Goal: Task Accomplishment & Management: Manage account settings

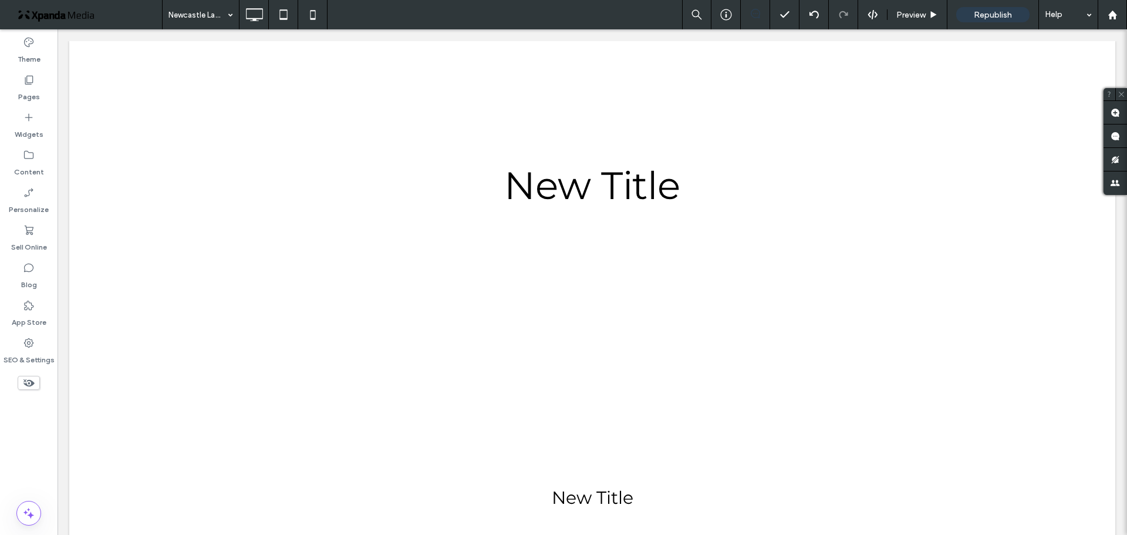
click at [415, 91] on div "Click To Paste Click To Paste" at bounding box center [591, 79] width 563 height 59
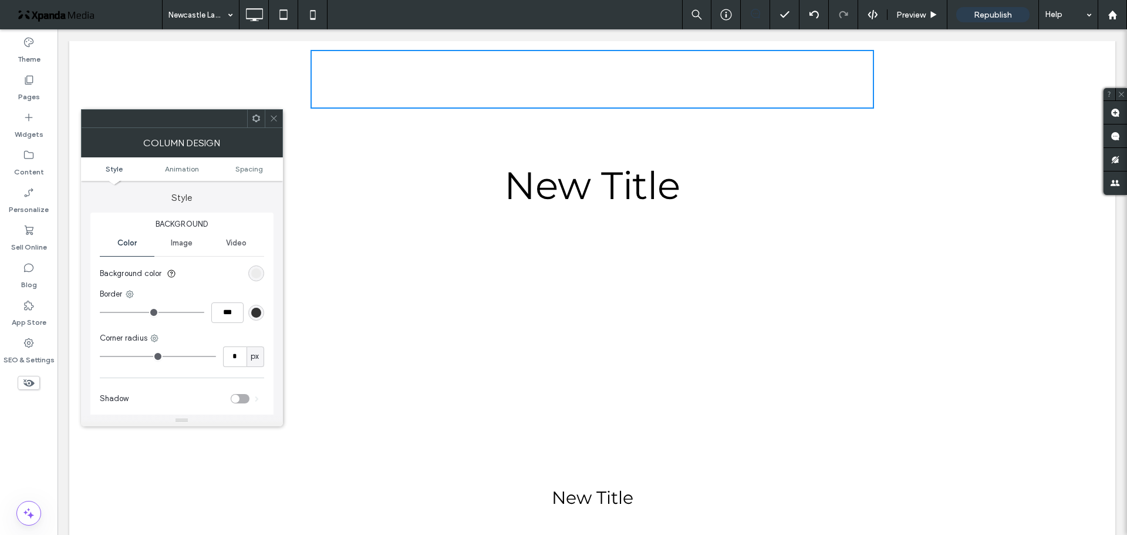
click at [271, 117] on icon at bounding box center [273, 118] width 9 height 9
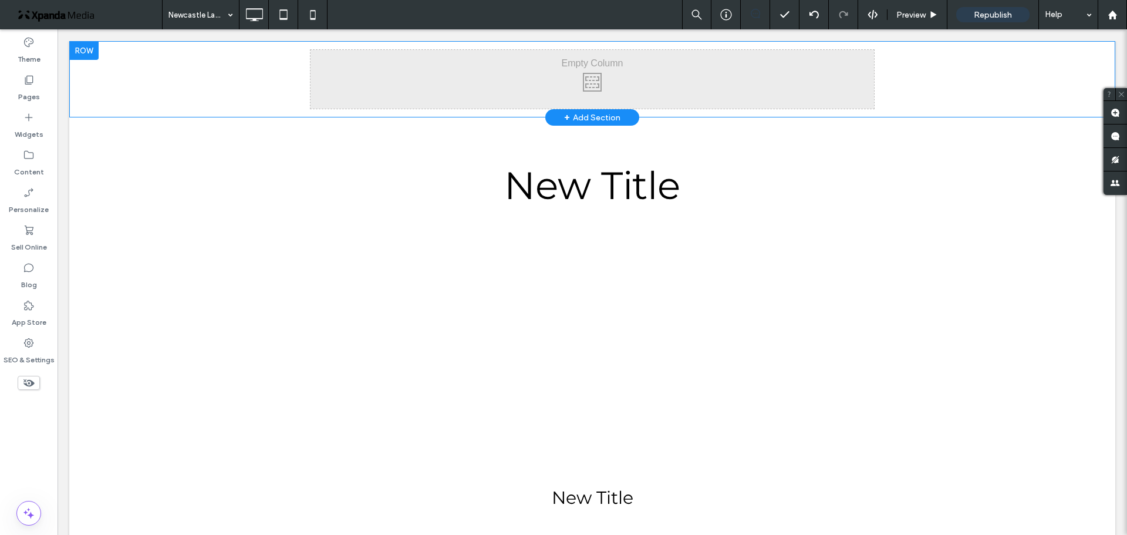
click at [83, 53] on div at bounding box center [83, 50] width 29 height 19
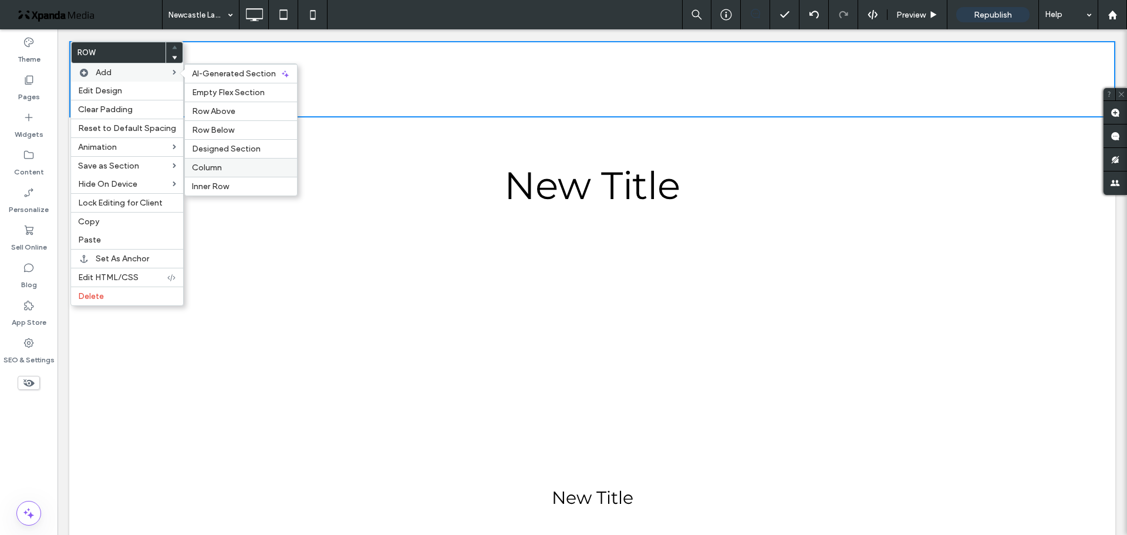
click at [221, 166] on label "Column" at bounding box center [241, 168] width 98 height 10
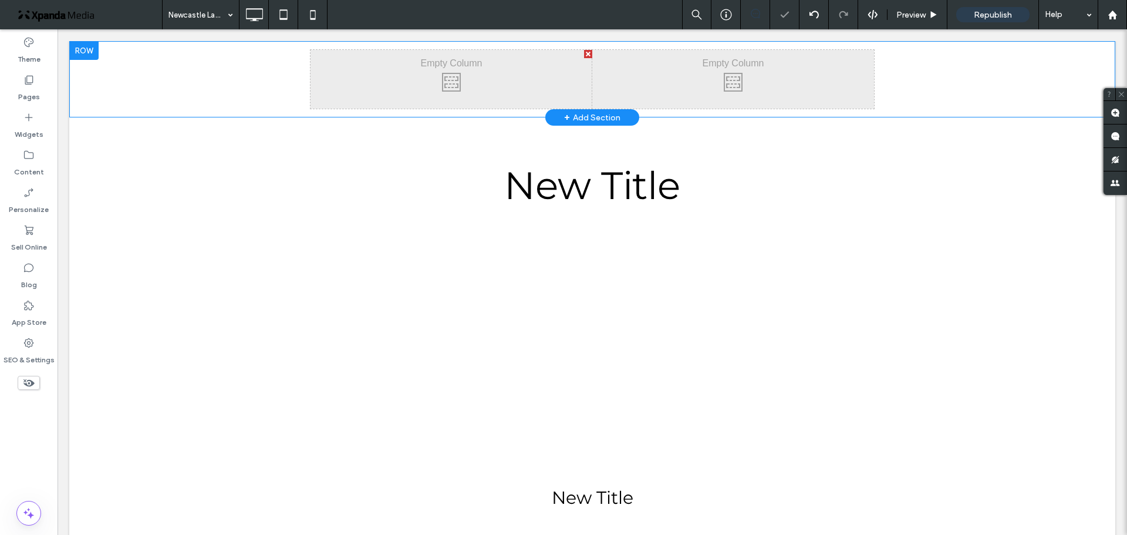
click at [92, 54] on div at bounding box center [83, 50] width 29 height 19
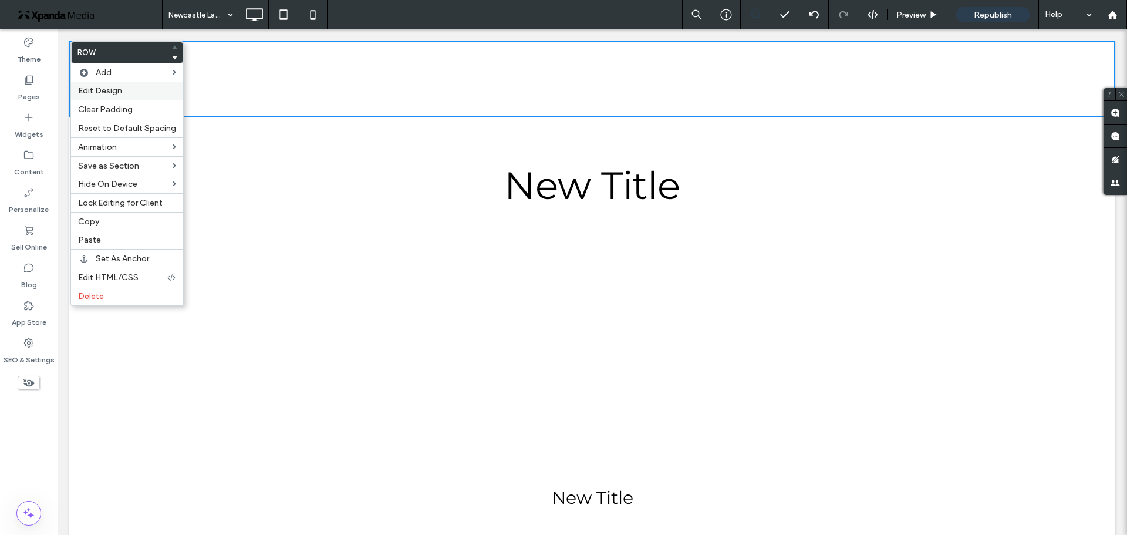
click at [116, 89] on span "Edit Design" at bounding box center [100, 91] width 44 height 10
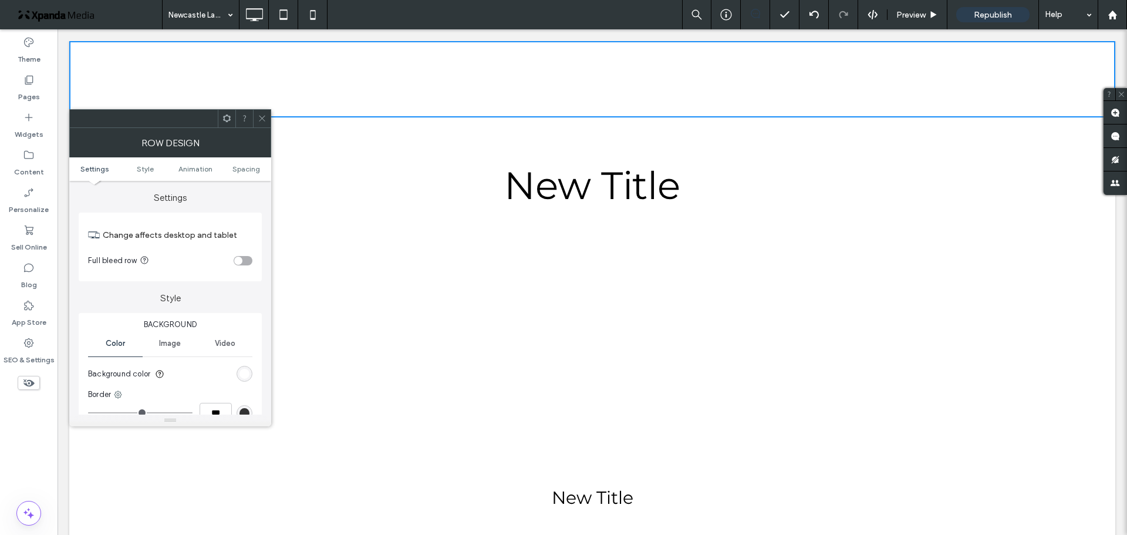
click at [245, 258] on div "toggle" at bounding box center [243, 260] width 19 height 9
click at [261, 120] on use at bounding box center [262, 119] width 6 height 6
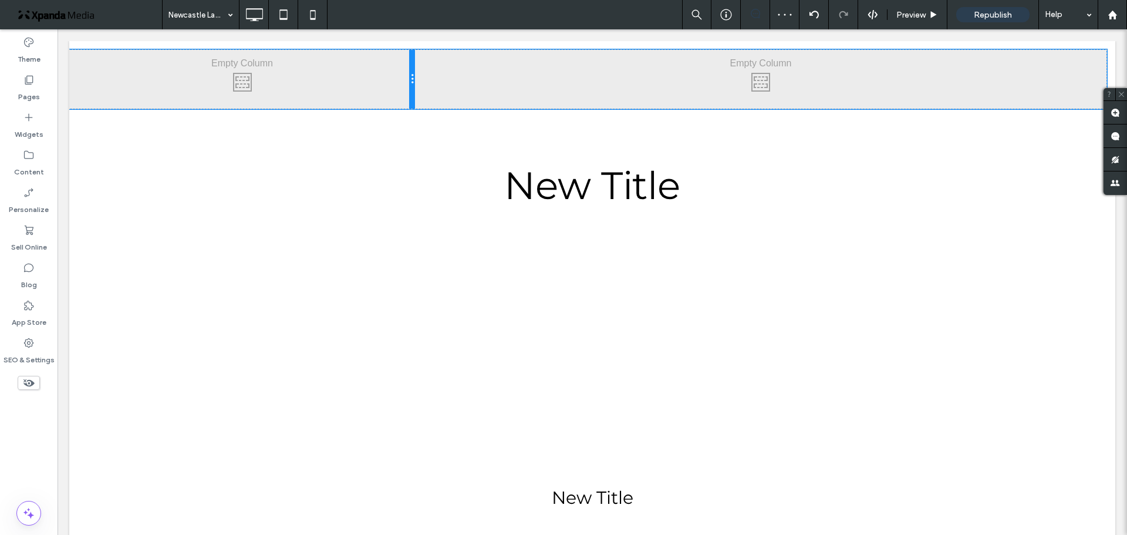
drag, startPoint x: 587, startPoint y: 76, endPoint x: 444, endPoint y: 107, distance: 146.5
click at [387, 78] on div "Click To Paste Click To Paste" at bounding box center [242, 79] width 346 height 59
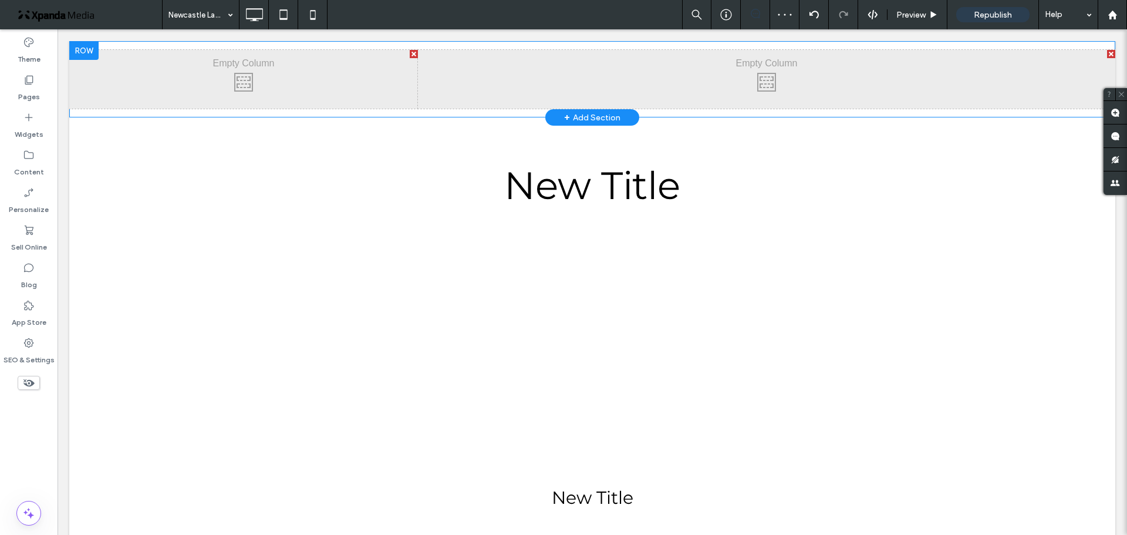
click at [232, 75] on div "Click To Paste Click To Paste" at bounding box center [243, 79] width 349 height 59
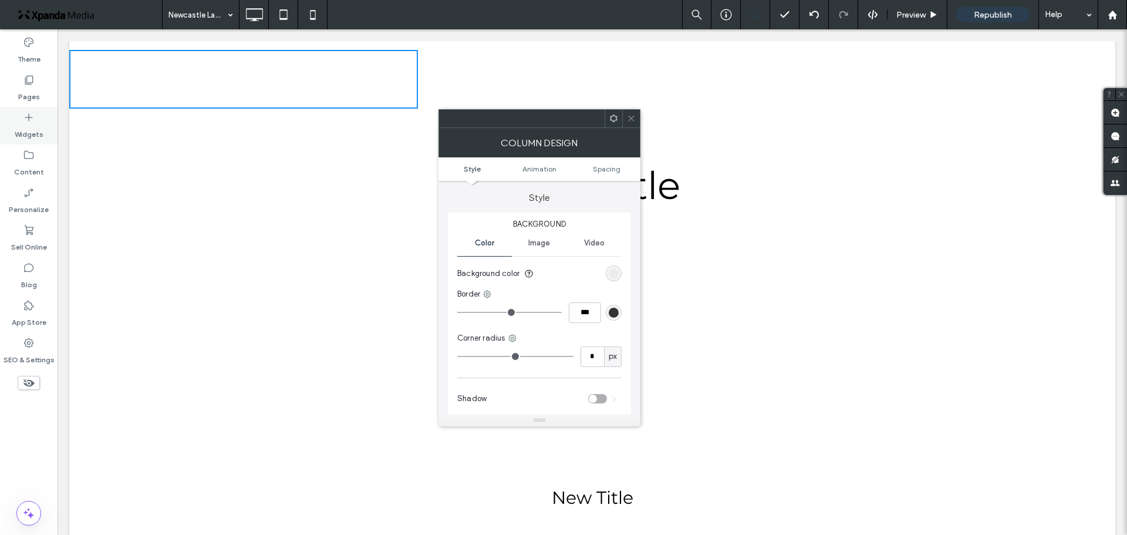
click at [39, 124] on label "Widgets" at bounding box center [29, 131] width 29 height 16
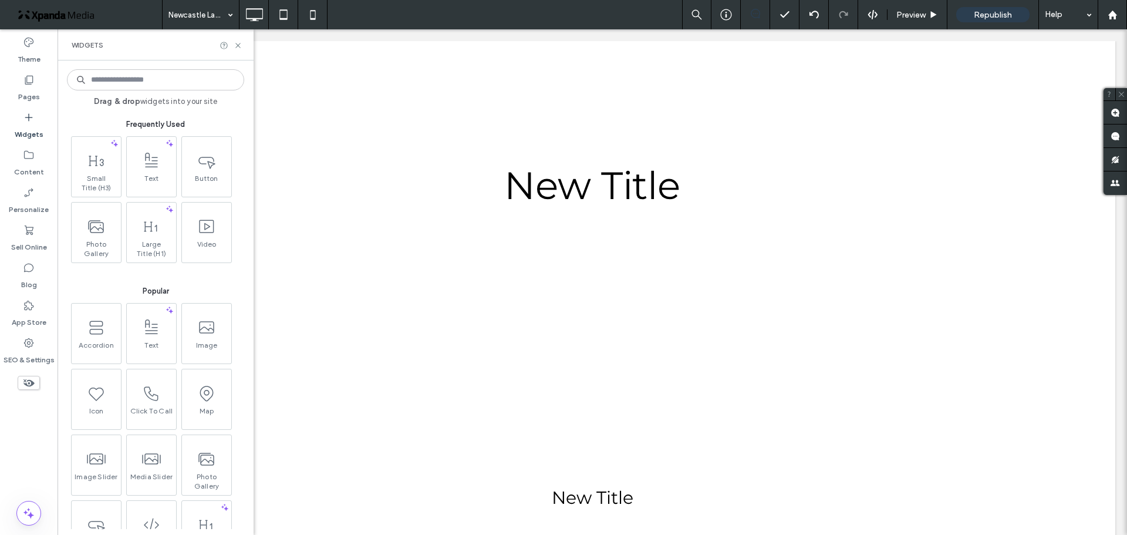
click at [131, 81] on input at bounding box center [155, 79] width 177 height 21
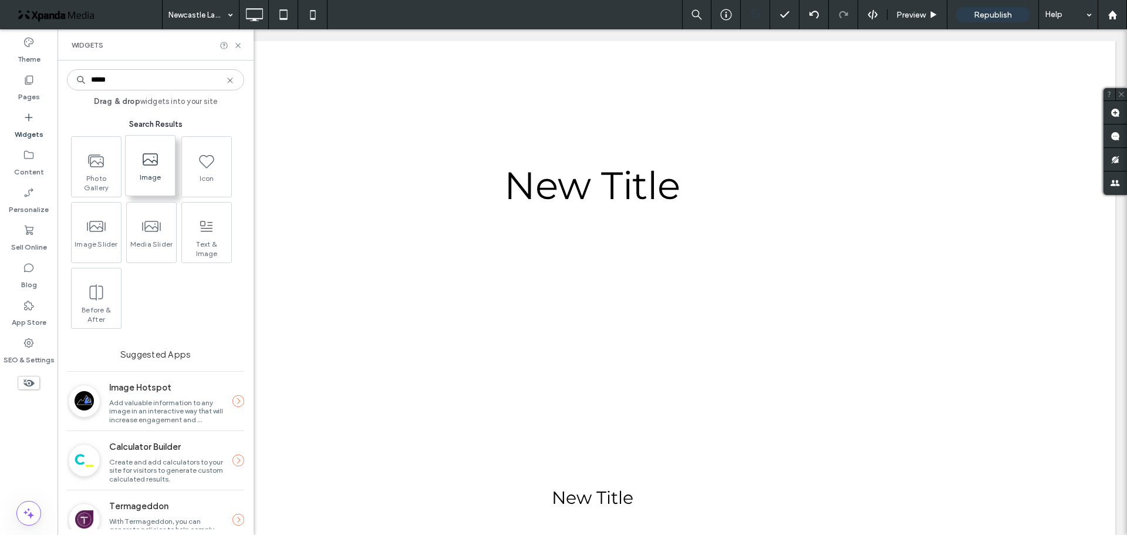
type input "*****"
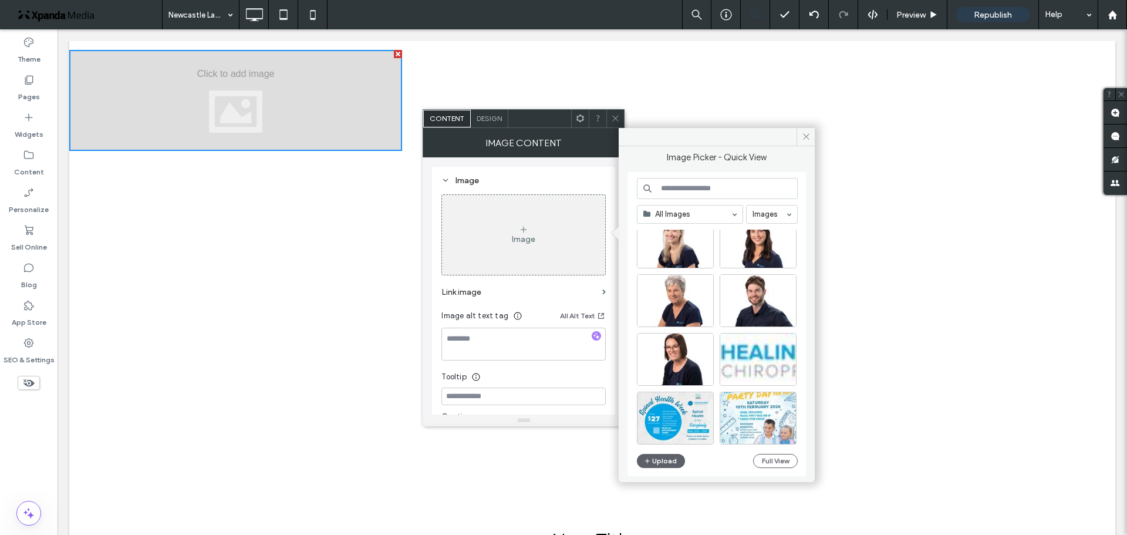
scroll to position [573, 0]
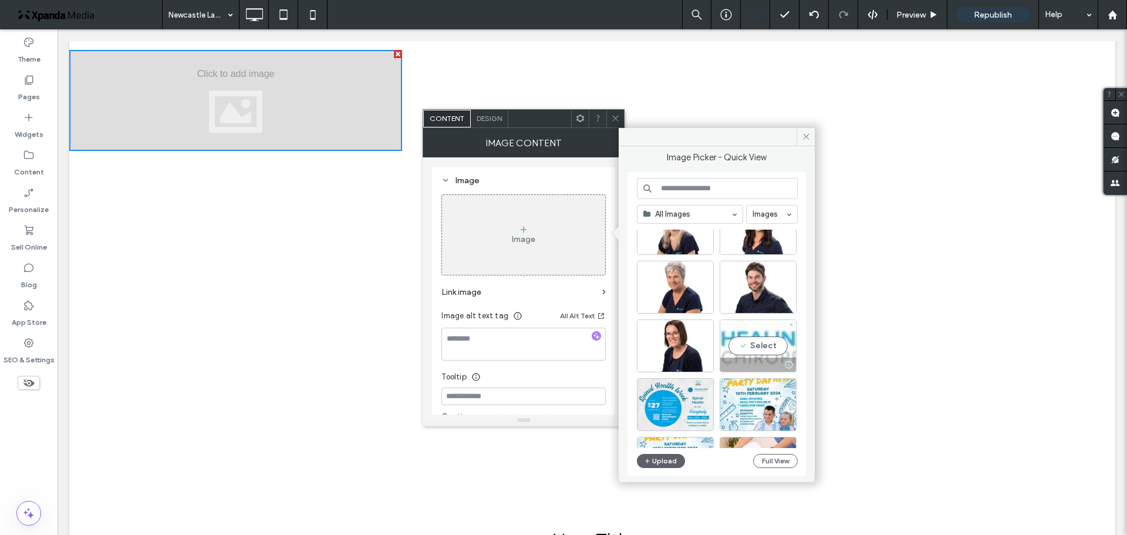
click at [767, 349] on div "Select" at bounding box center [757, 345] width 77 height 53
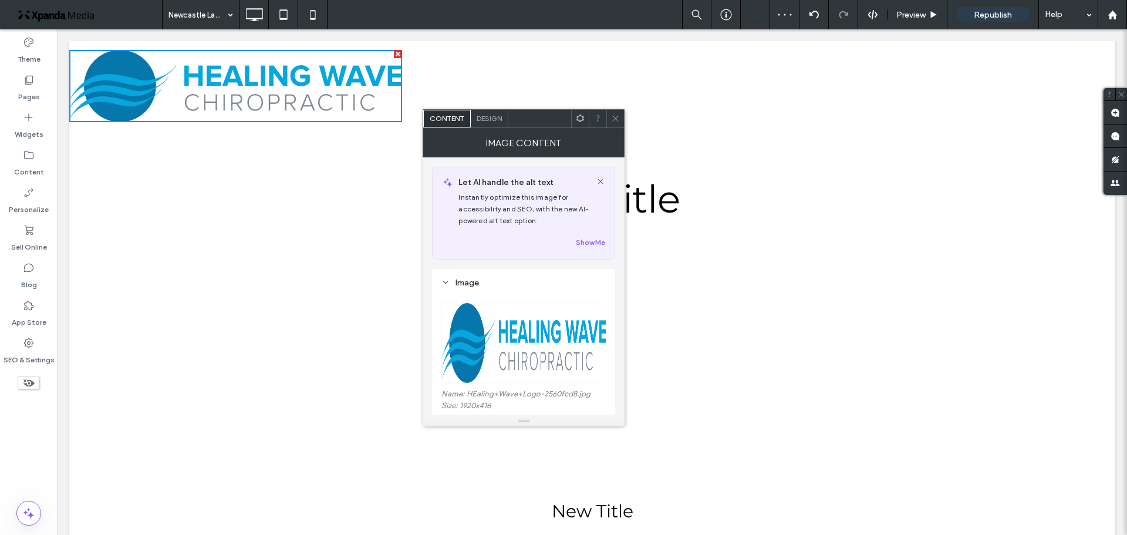
click at [618, 116] on icon at bounding box center [615, 118] width 9 height 9
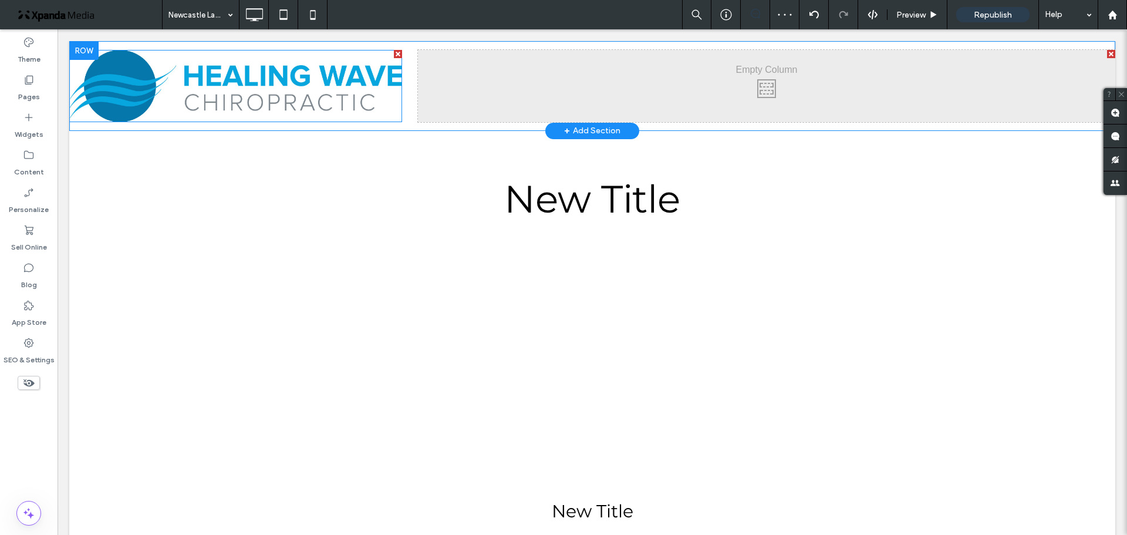
click at [391, 106] on img at bounding box center [235, 86] width 333 height 72
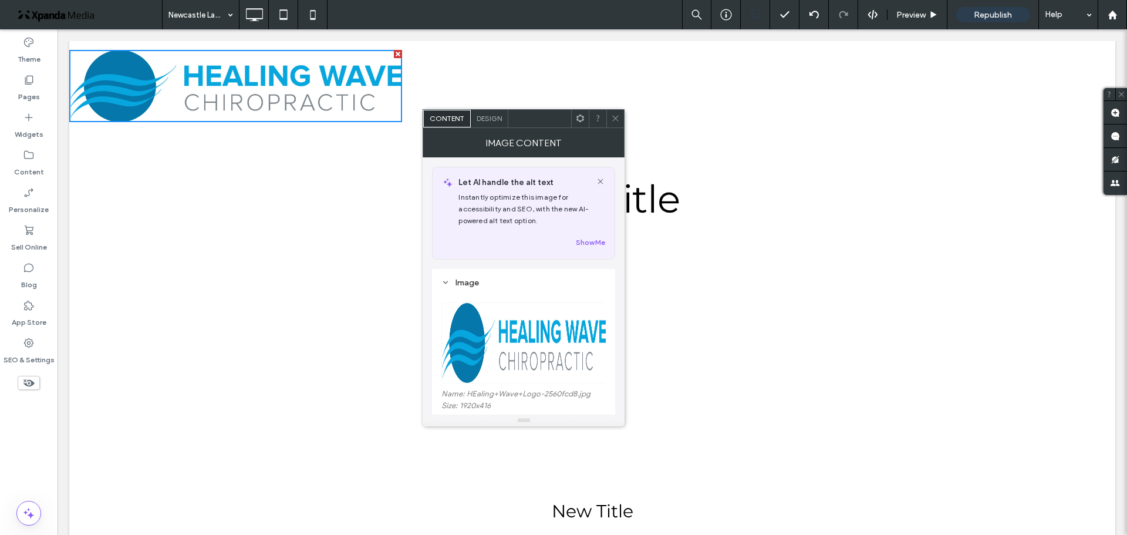
click at [613, 123] on span at bounding box center [615, 119] width 9 height 18
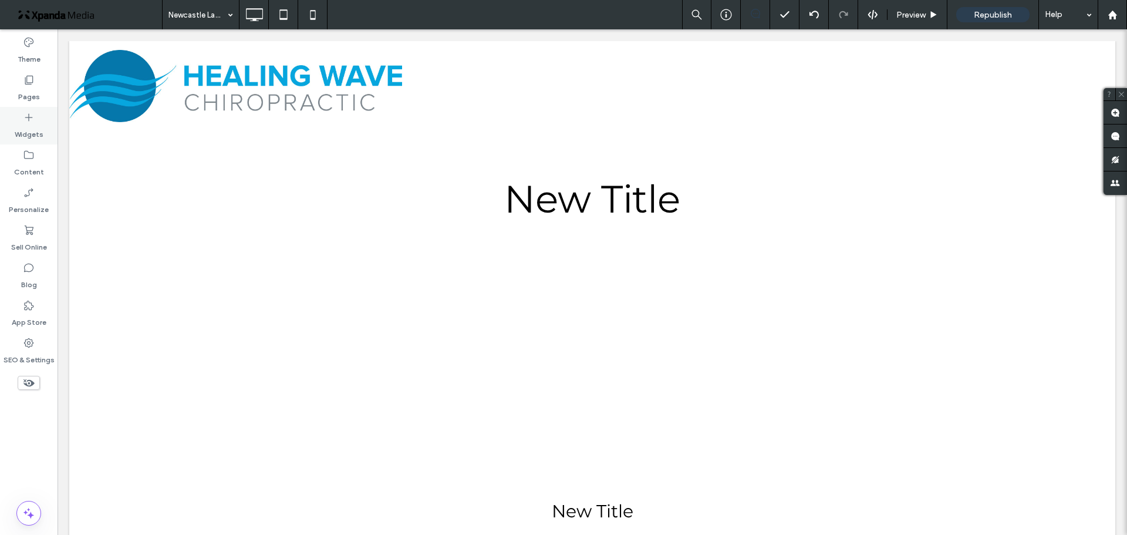
click at [36, 121] on div "Widgets" at bounding box center [29, 126] width 58 height 38
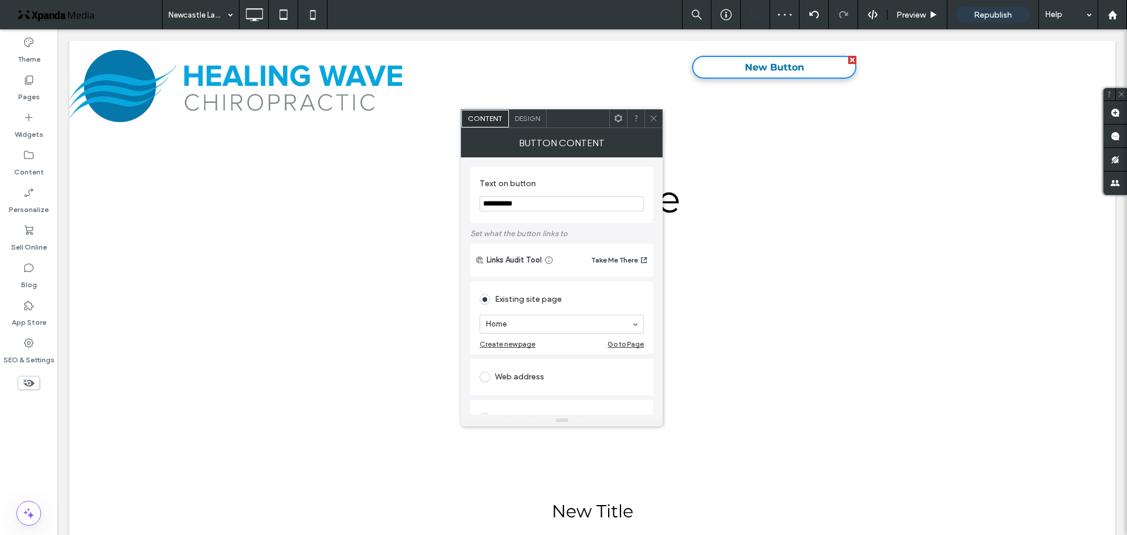
drag, startPoint x: 608, startPoint y: 236, endPoint x: 412, endPoint y: 213, distance: 197.4
type input "********"
click at [655, 115] on icon at bounding box center [653, 118] width 9 height 9
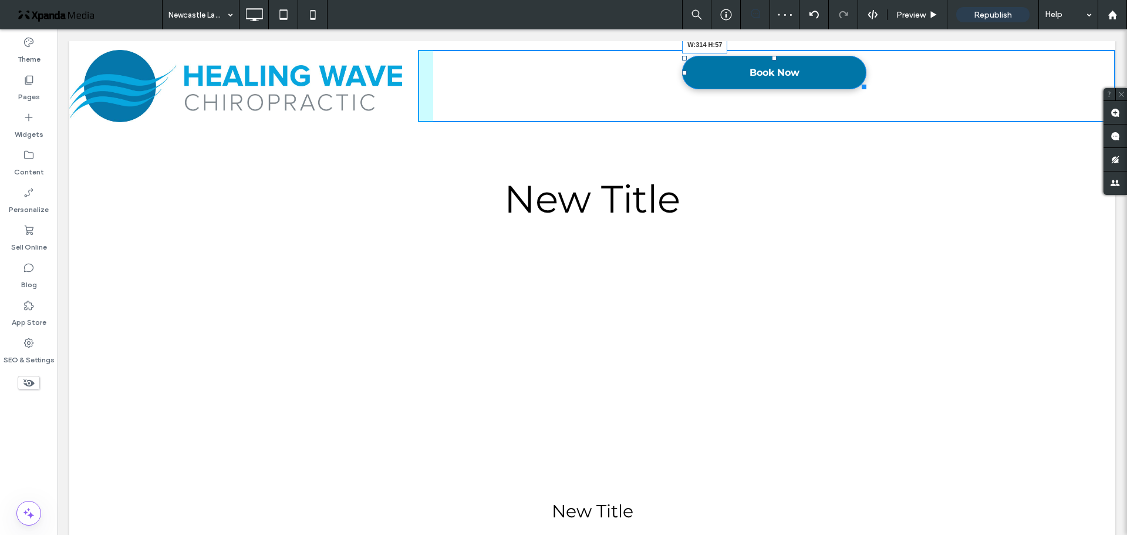
drag, startPoint x: 848, startPoint y: 79, endPoint x: 855, endPoint y: 89, distance: 12.6
click at [857, 89] on div at bounding box center [861, 84] width 9 height 9
drag, startPoint x: 772, startPoint y: 63, endPoint x: 566, endPoint y: 157, distance: 226.3
click at [775, 72] on div "Click To Paste Click To Paste Book Now T:36" at bounding box center [766, 86] width 697 height 72
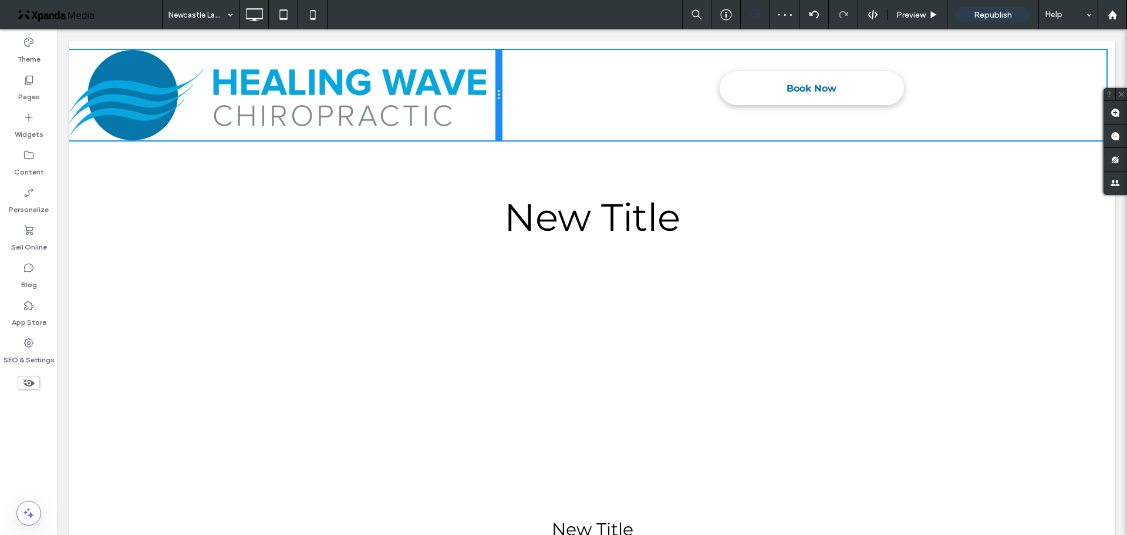
drag, startPoint x: 414, startPoint y: 90, endPoint x: 535, endPoint y: 118, distance: 124.0
click at [477, 89] on div "Click To Paste Click To Paste" at bounding box center [285, 95] width 432 height 90
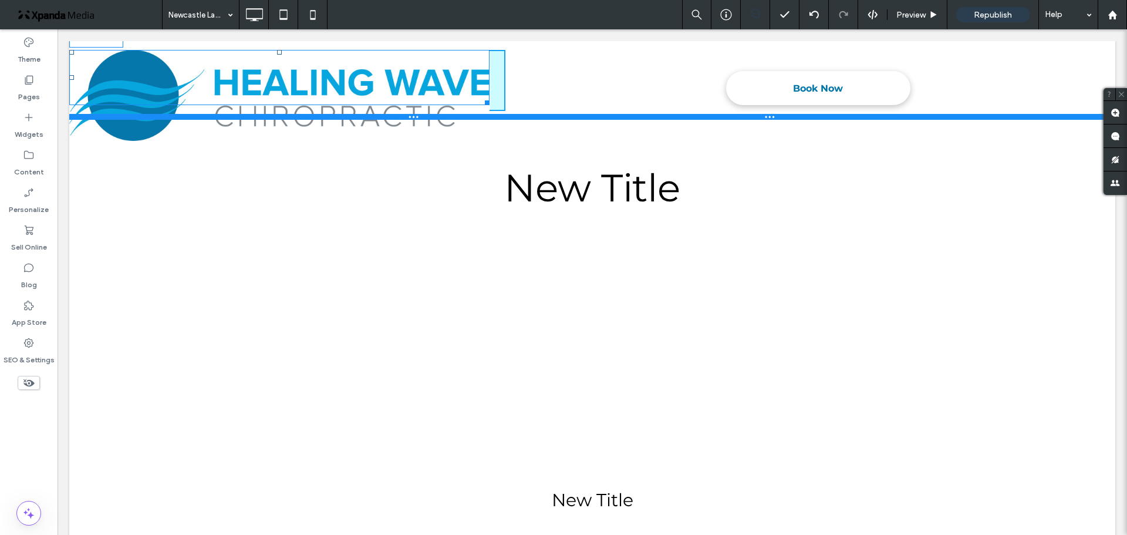
click at [400, 119] on div "Click To Paste Click To Paste W:437.75 H:94 Click To Paste Click To Paste Book …" at bounding box center [592, 80] width 1046 height 79
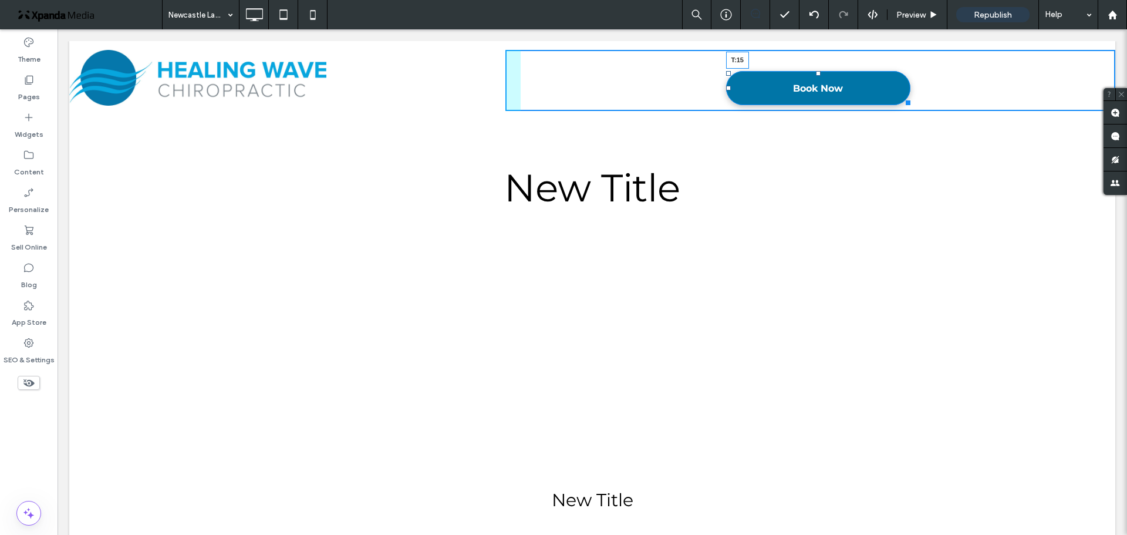
drag, startPoint x: 810, startPoint y: 74, endPoint x: 869, endPoint y: 91, distance: 61.7
click at [816, 71] on div at bounding box center [818, 73] width 5 height 5
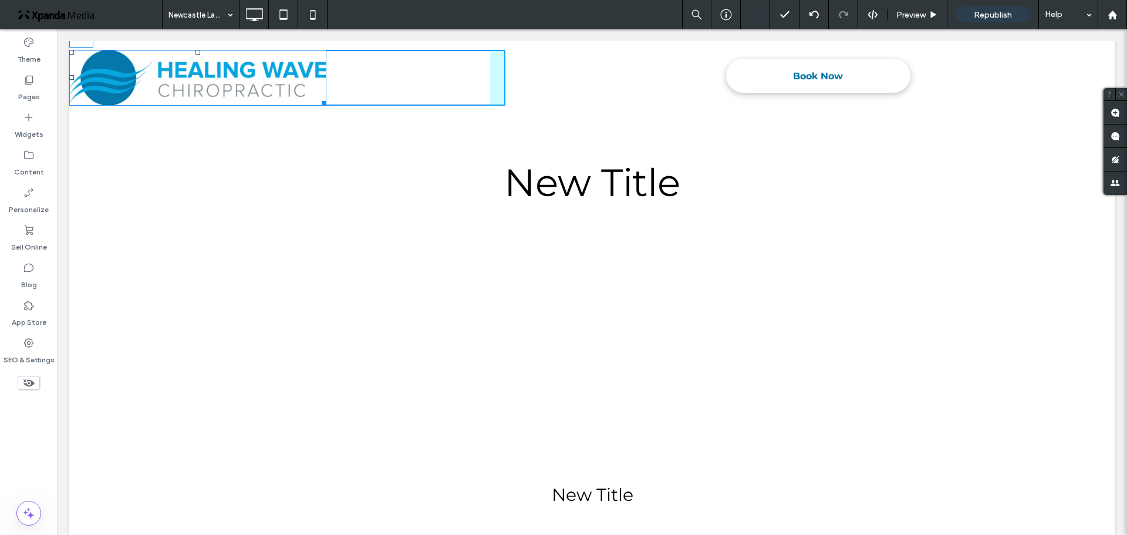
drag, startPoint x: 73, startPoint y: 79, endPoint x: 190, endPoint y: 109, distance: 120.5
click at [74, 79] on div at bounding box center [71, 77] width 5 height 5
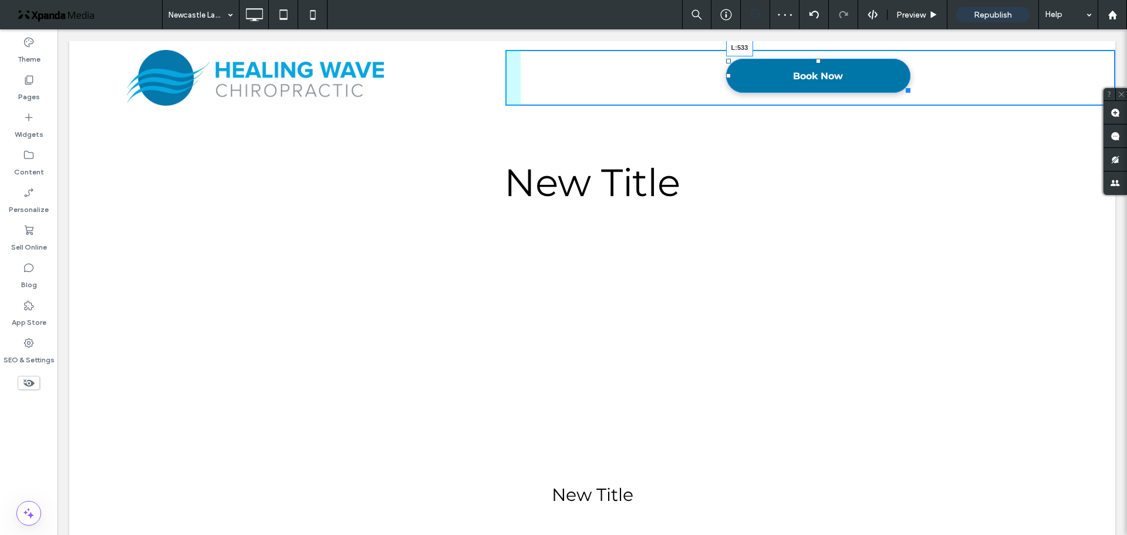
drag, startPoint x: 720, startPoint y: 76, endPoint x: 888, endPoint y: 103, distance: 169.9
click at [731, 73] on div at bounding box center [728, 75] width 5 height 5
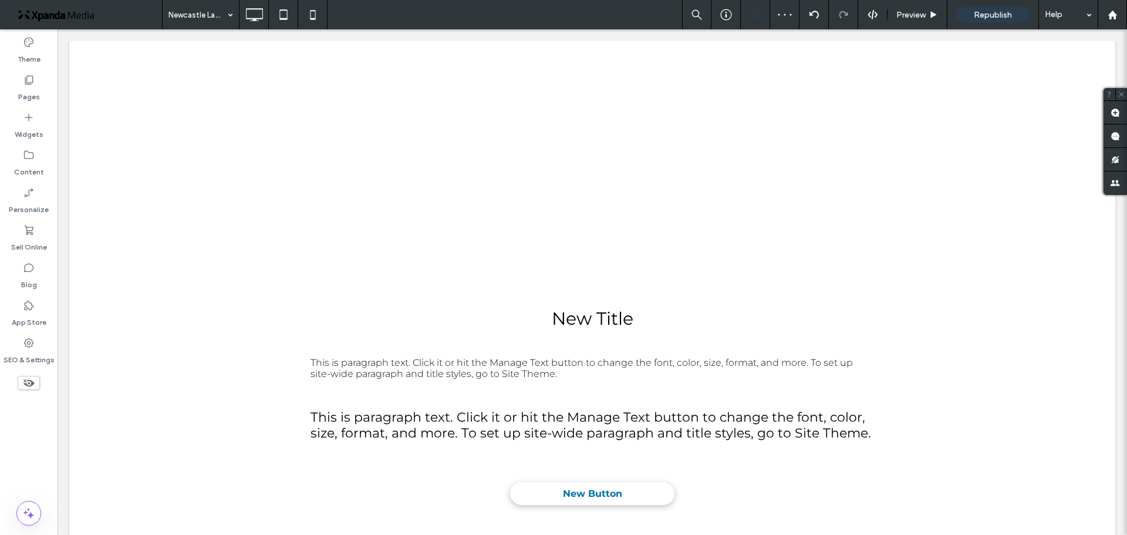
scroll to position [0, 0]
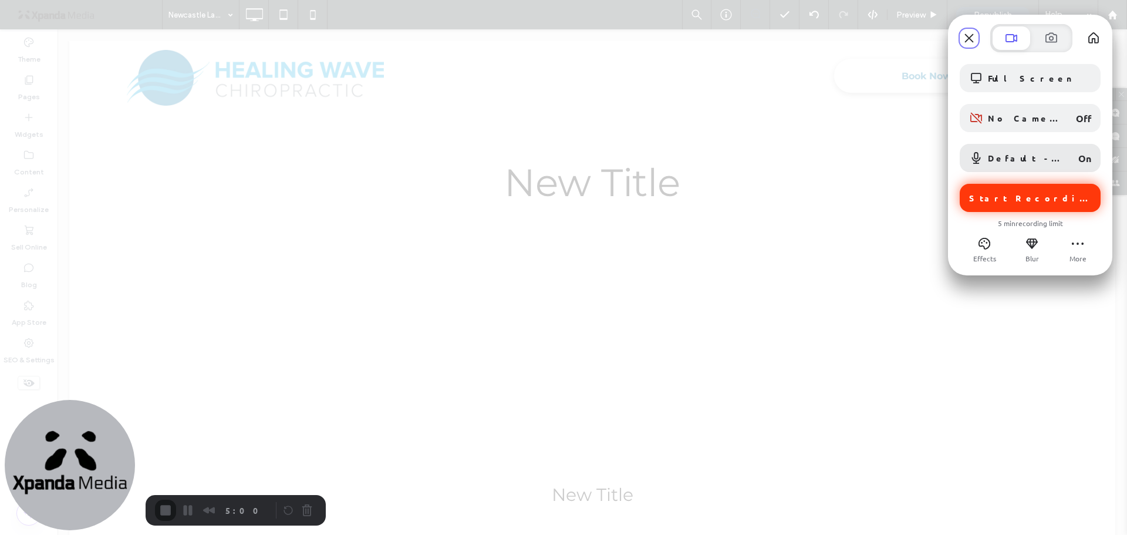
click at [1030, 195] on span "Start Recording" at bounding box center [1031, 197] width 124 height 11
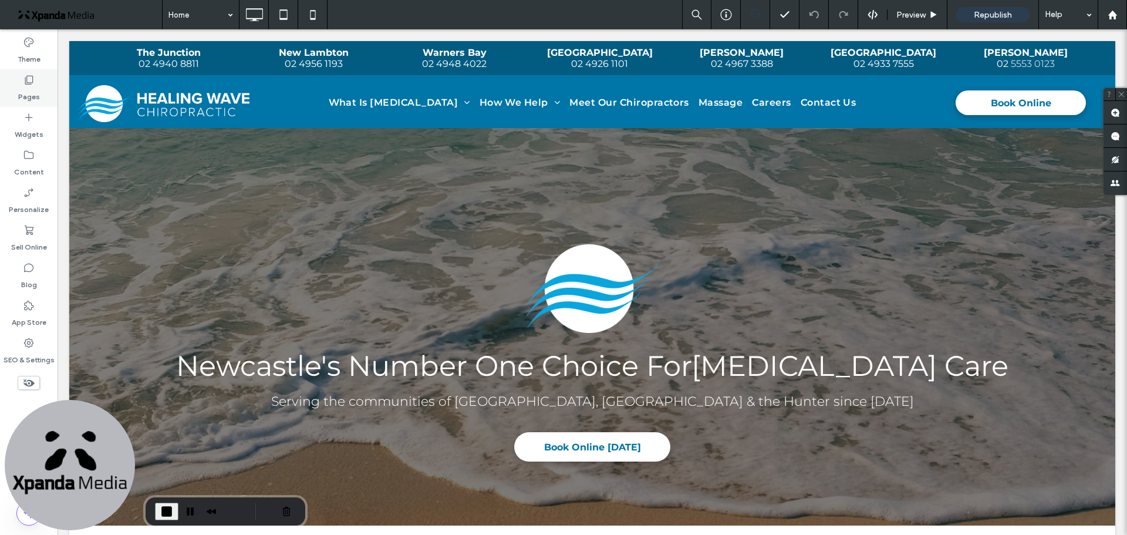
click at [26, 86] on label "Pages" at bounding box center [29, 94] width 22 height 16
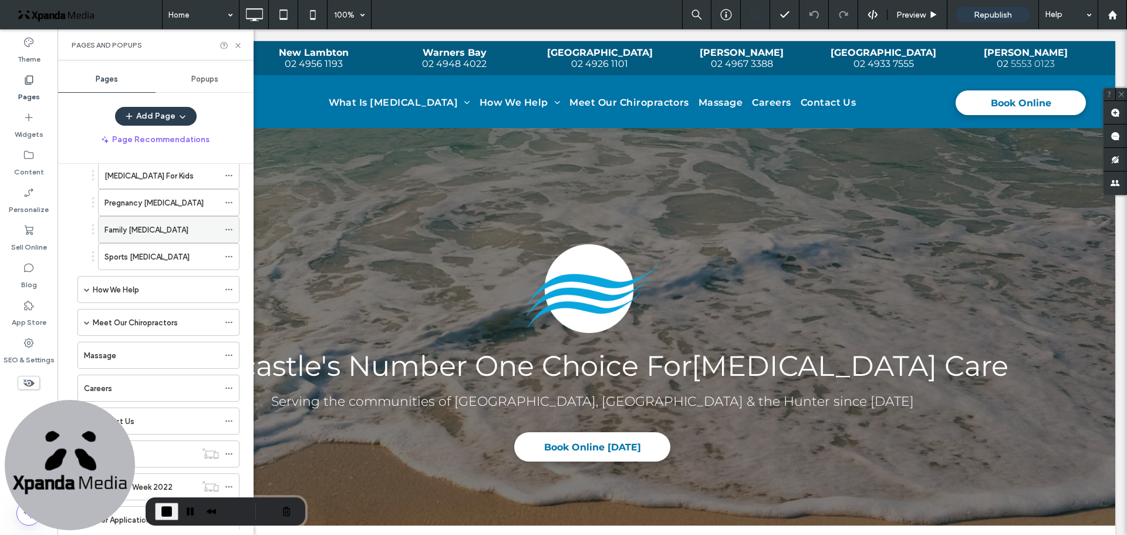
scroll to position [214, 0]
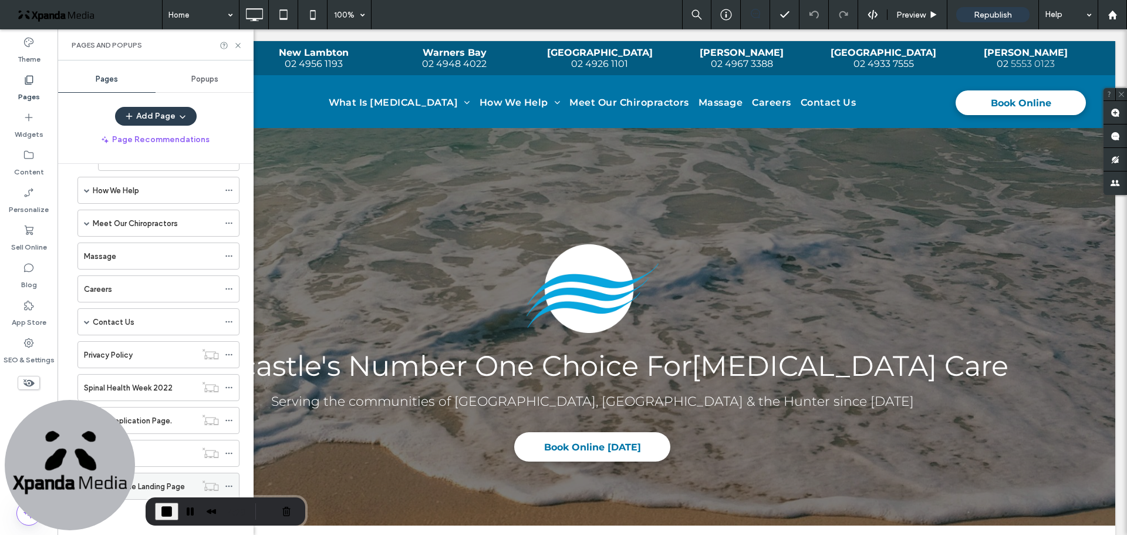
click at [169, 483] on label "Newcastle Landing Page" at bounding box center [141, 486] width 87 height 21
click at [239, 47] on icon at bounding box center [238, 45] width 9 height 9
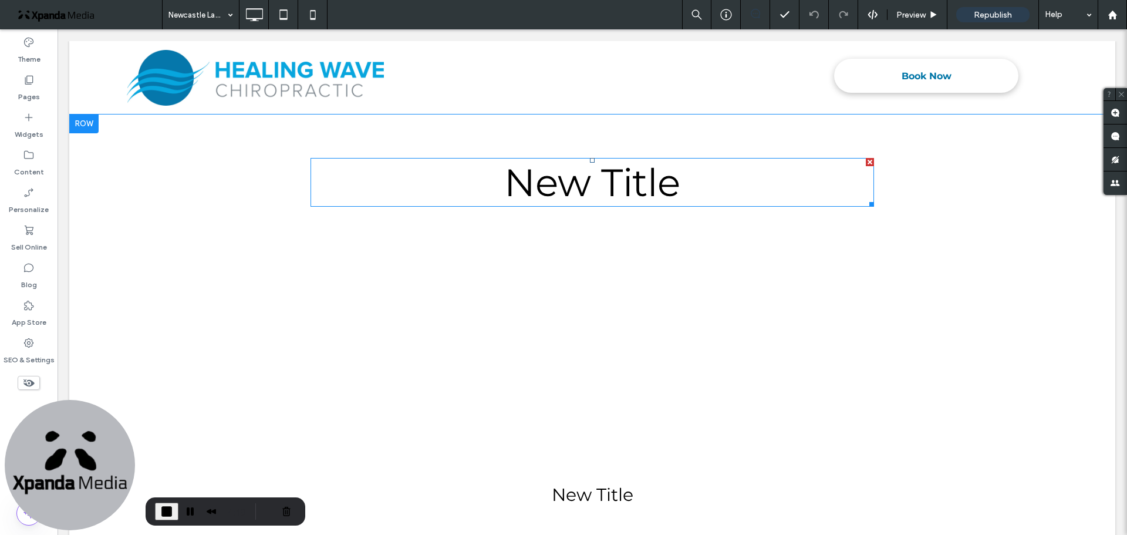
click at [590, 195] on span "New Title" at bounding box center [592, 182] width 176 height 46
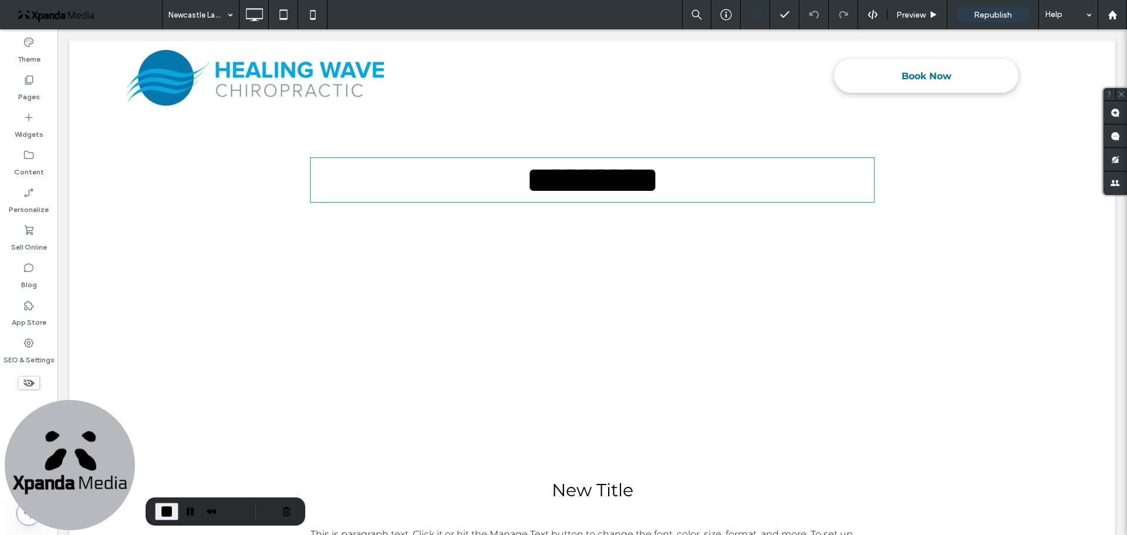
type input "**********"
type input "**"
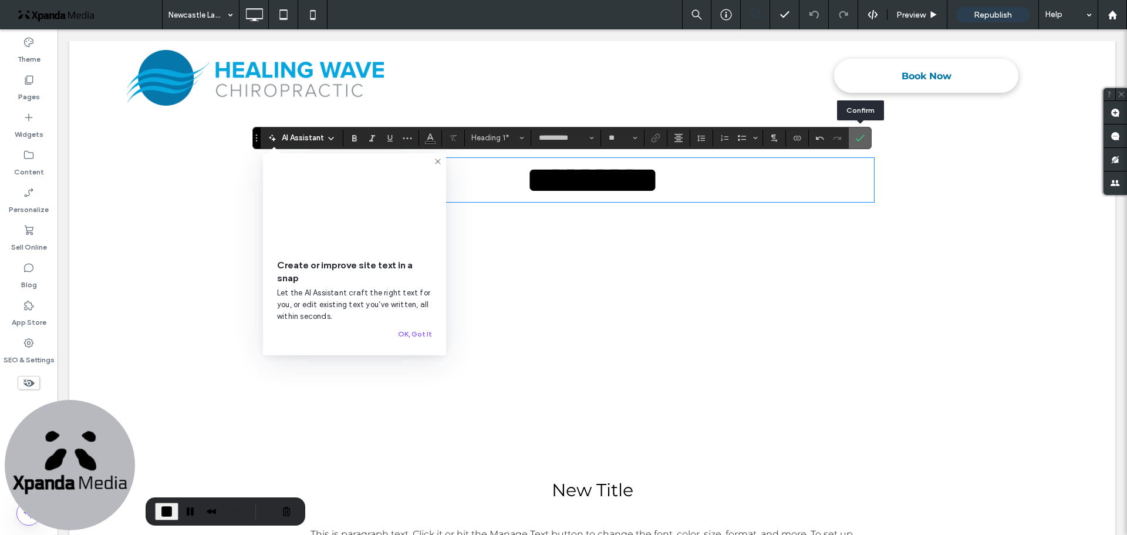
click at [861, 137] on use "Confirm" at bounding box center [859, 137] width 9 height 7
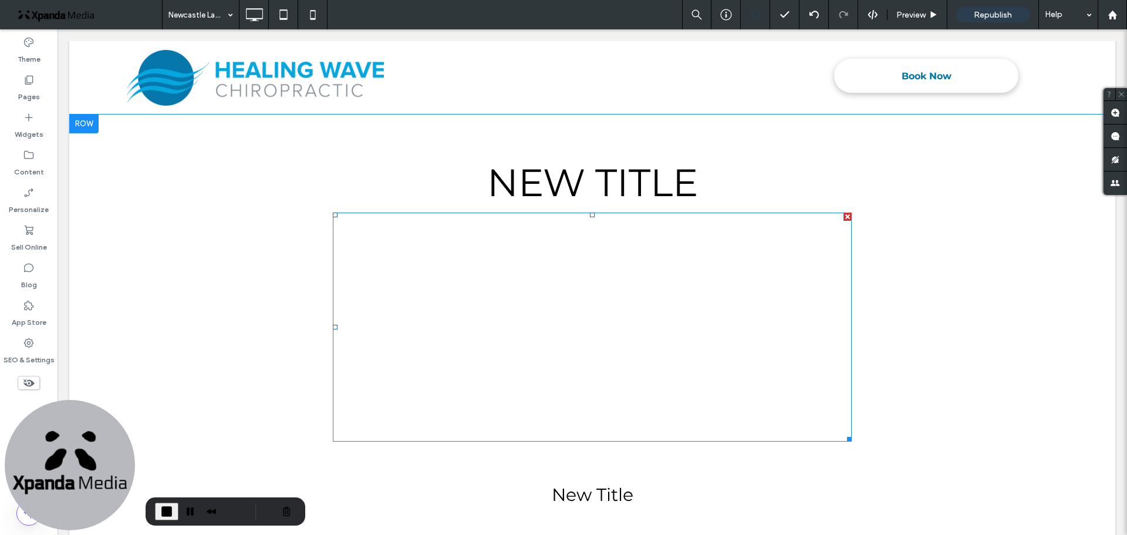
click at [491, 356] on span at bounding box center [592, 326] width 519 height 229
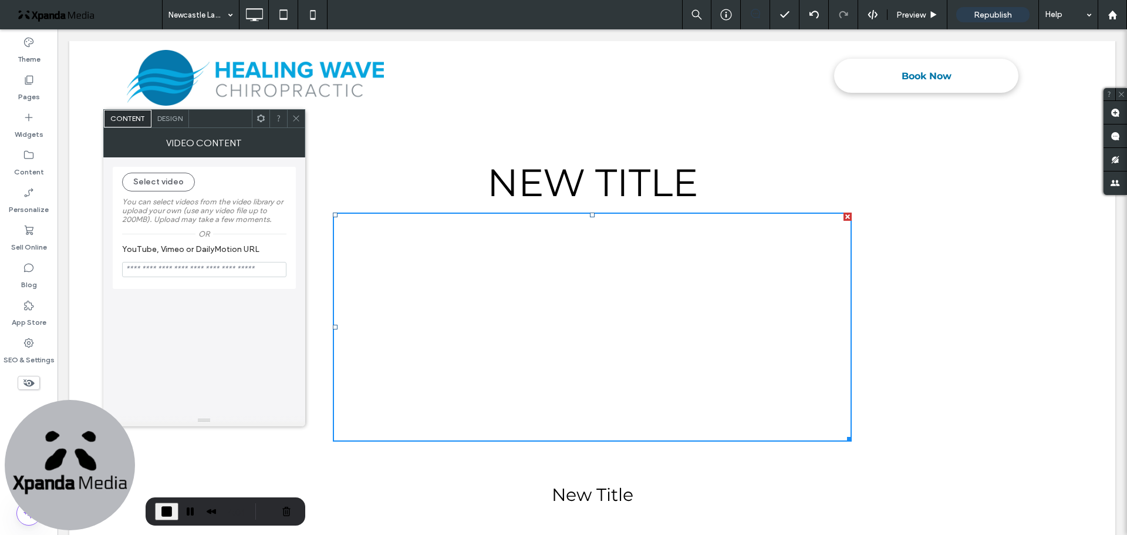
click at [157, 270] on input "YouTube, Vimeo or DailyMotion URL" at bounding box center [204, 269] width 164 height 15
click at [298, 114] on icon at bounding box center [296, 118] width 9 height 9
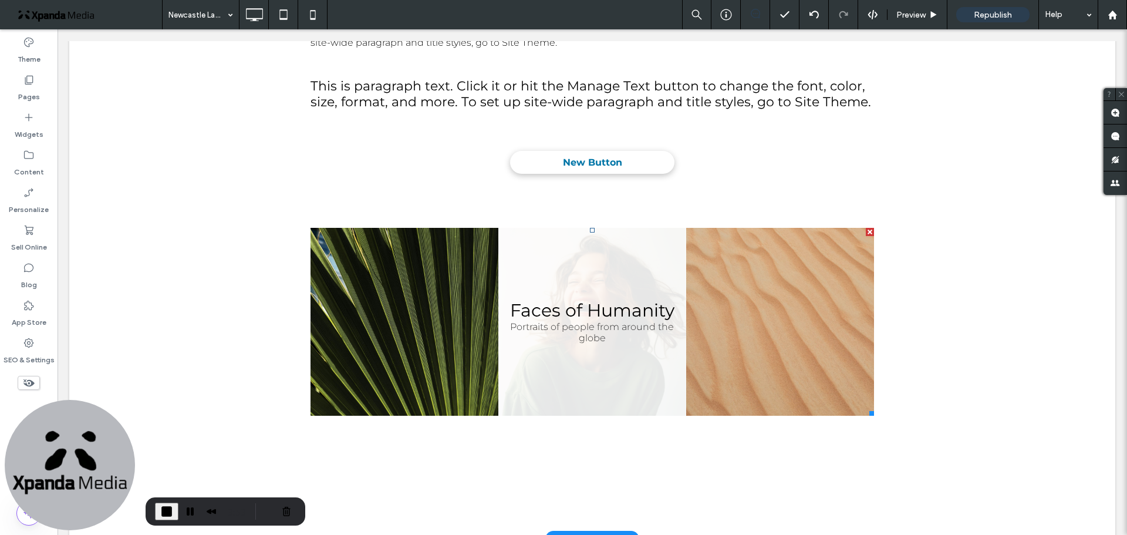
scroll to position [528, 0]
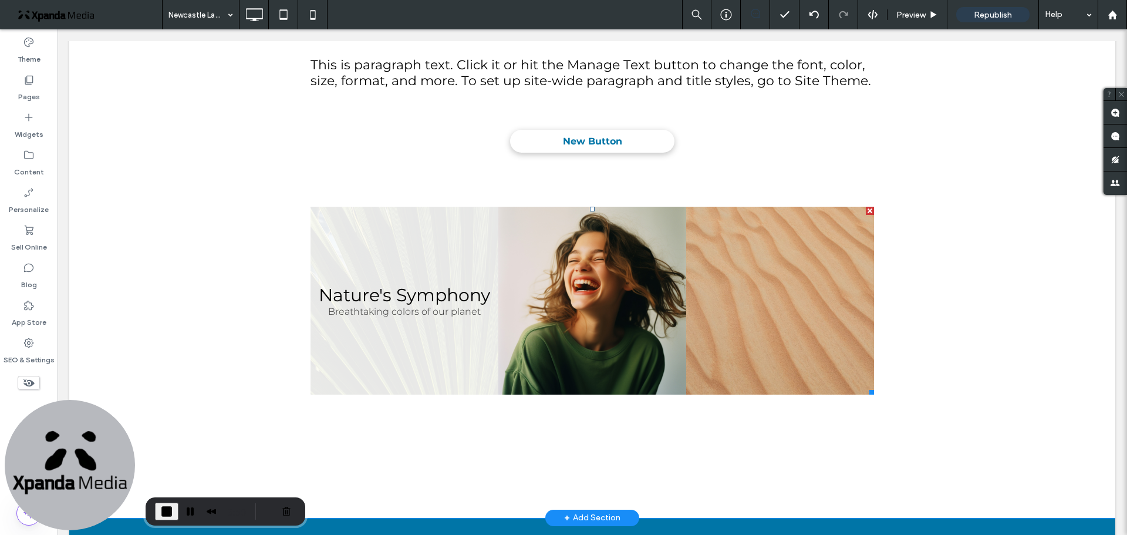
click at [420, 263] on link at bounding box center [404, 301] width 188 height 188
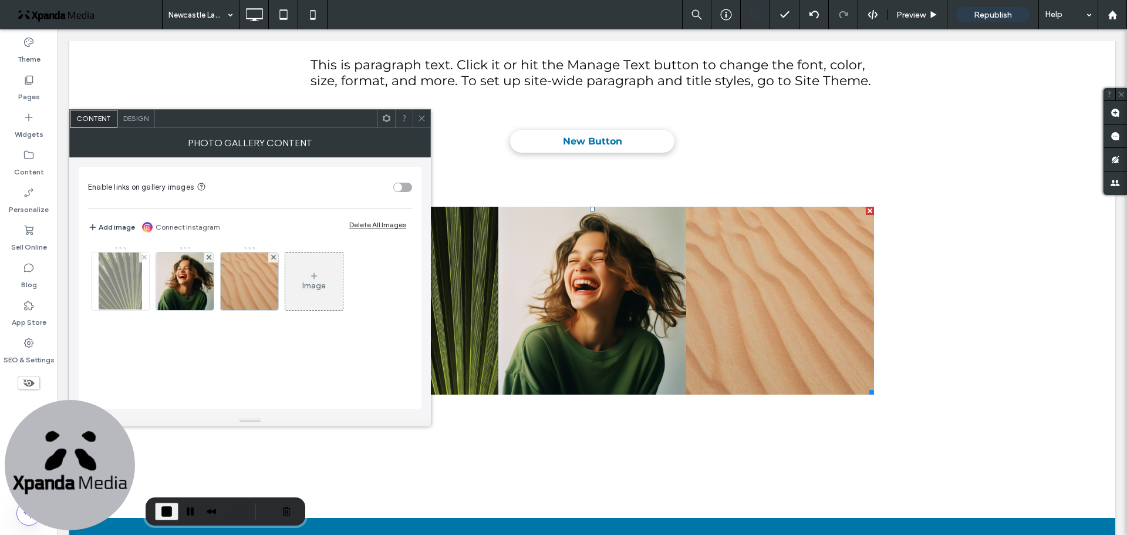
click at [122, 281] on img at bounding box center [121, 281] width 44 height 58
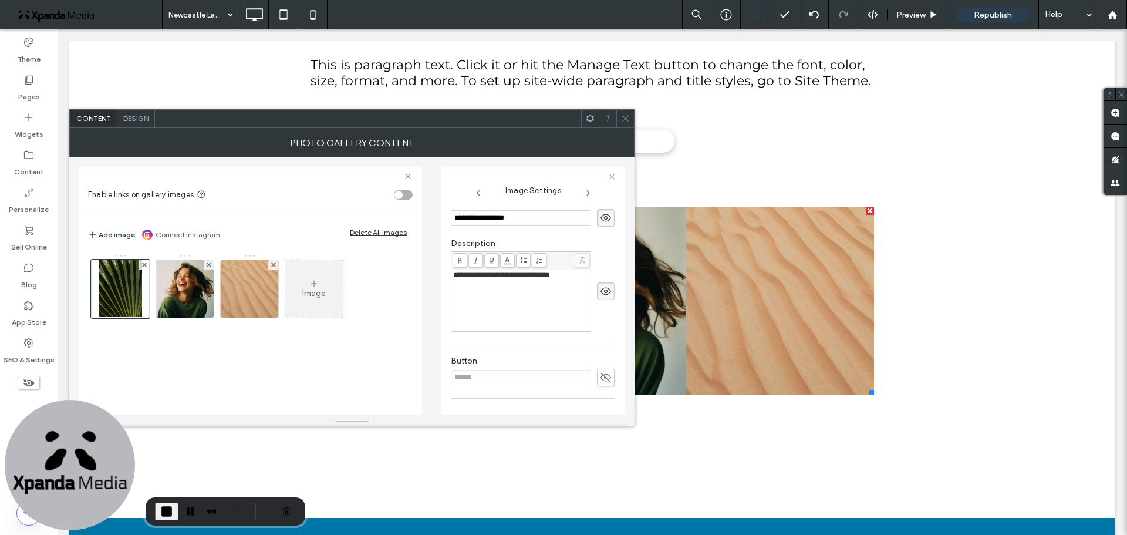
scroll to position [293, 0]
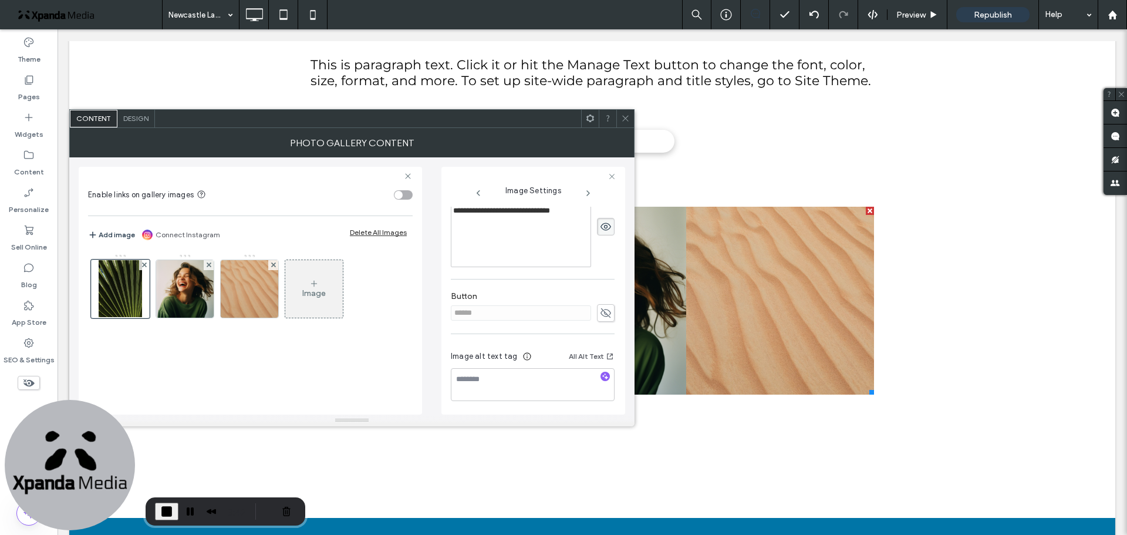
click at [621, 114] on icon at bounding box center [625, 118] width 9 height 9
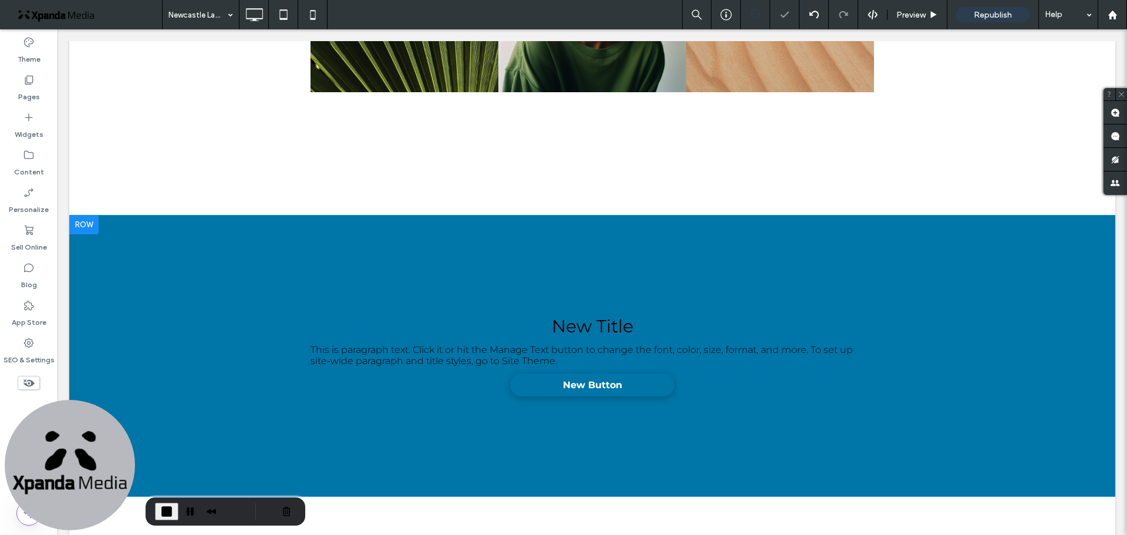
scroll to position [880, 0]
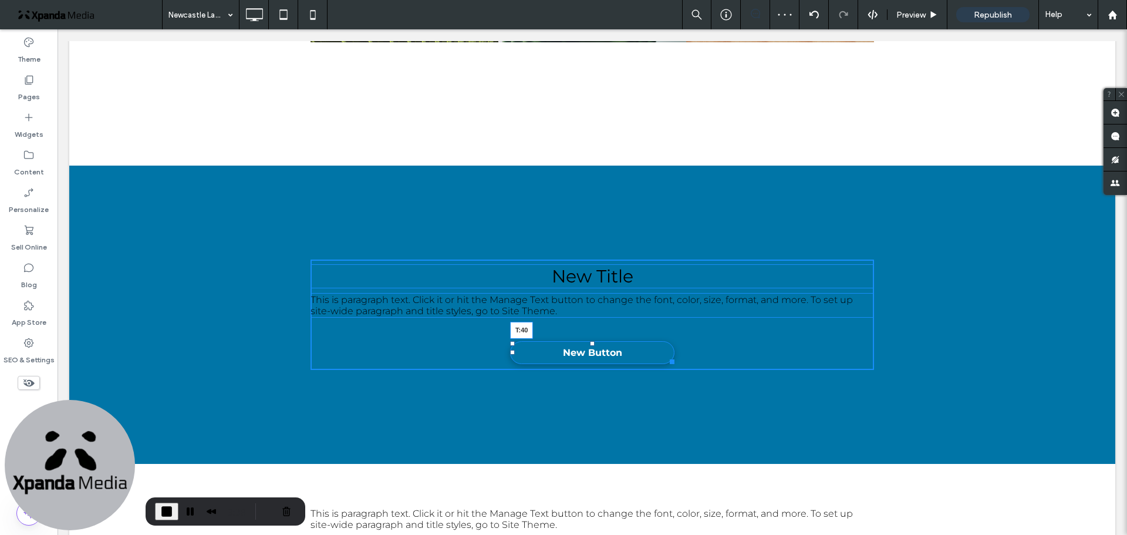
drag, startPoint x: 587, startPoint y: 325, endPoint x: 586, endPoint y: 343, distance: 17.7
click at [590, 343] on div at bounding box center [592, 343] width 5 height 5
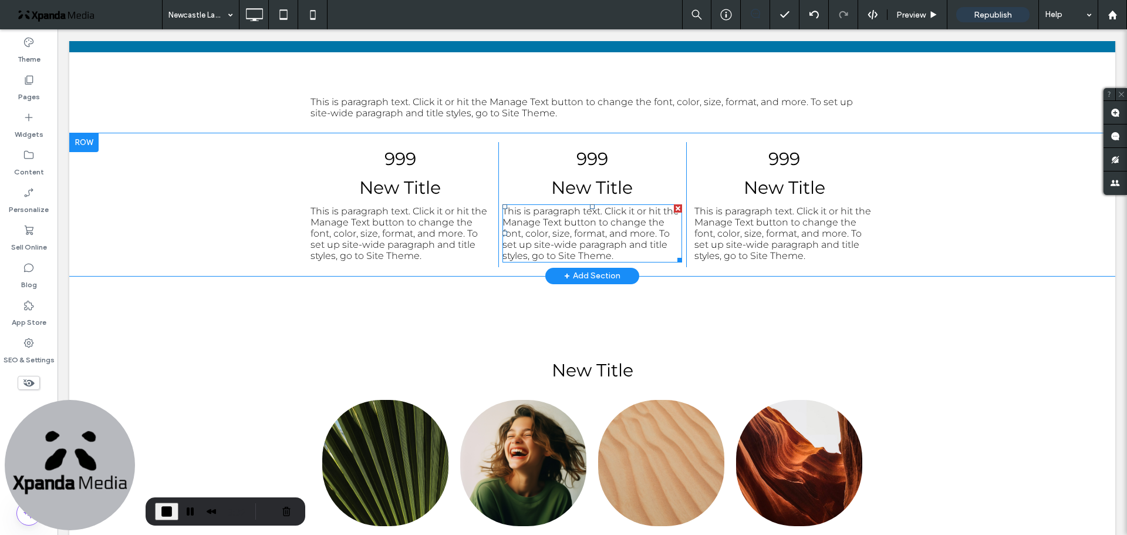
scroll to position [1408, 0]
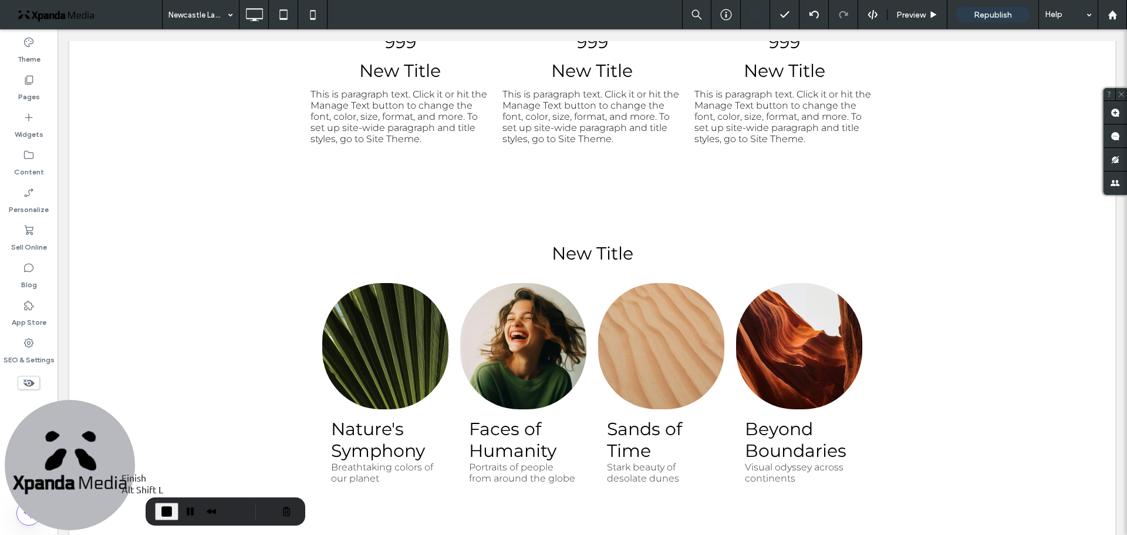
click at [166, 512] on span "End Recording" at bounding box center [167, 511] width 14 height 14
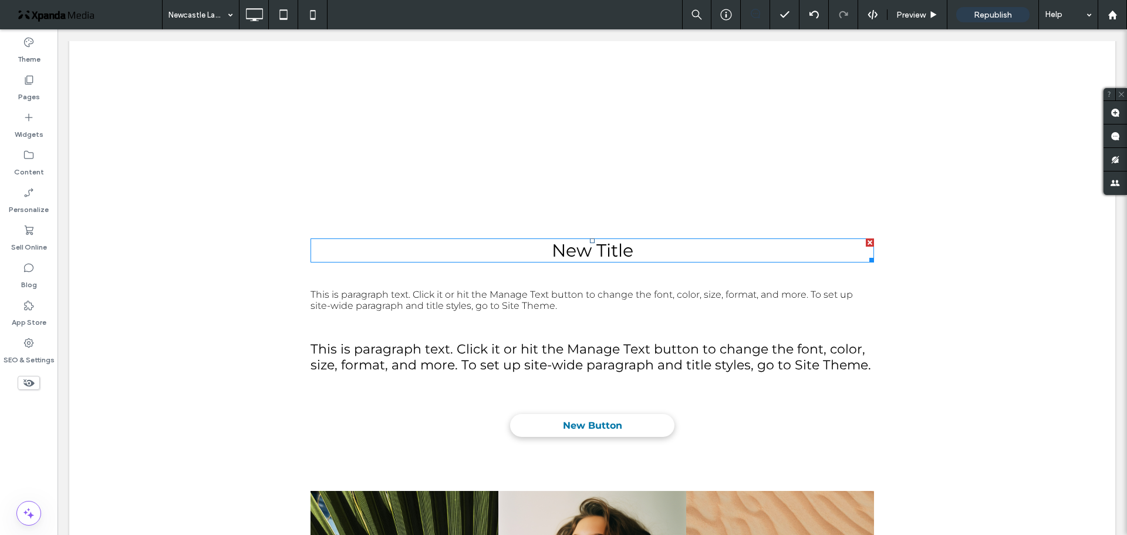
scroll to position [0, 0]
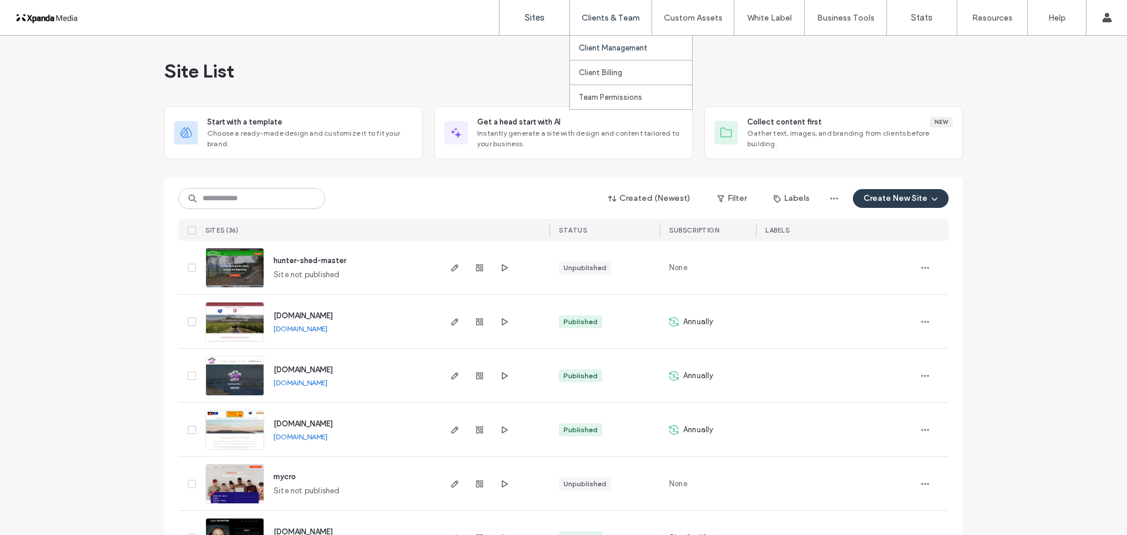
click at [611, 45] on label "Client Management" at bounding box center [613, 47] width 69 height 9
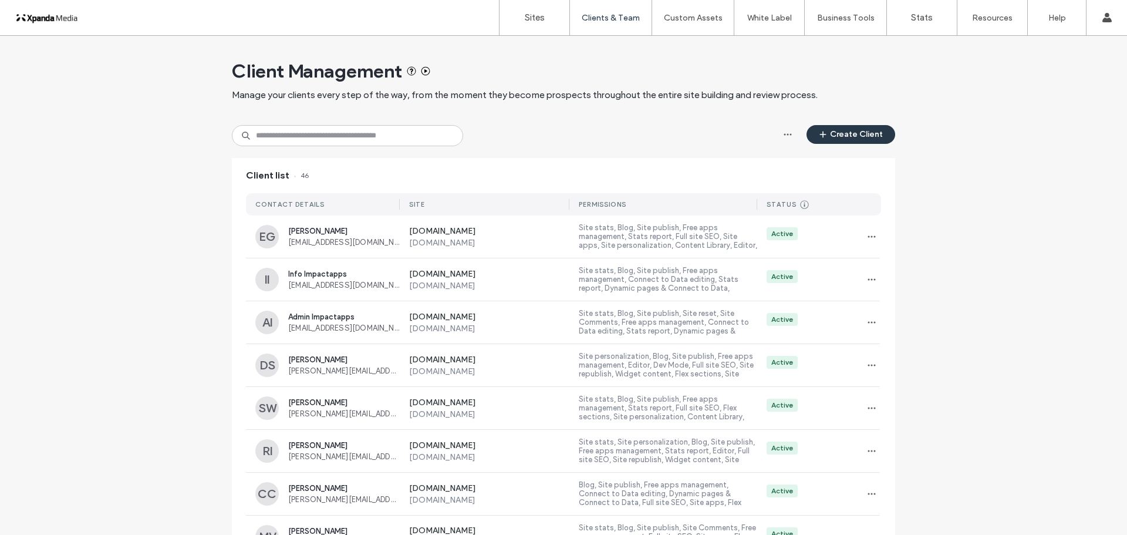
click at [818, 131] on icon "button" at bounding box center [822, 134] width 9 height 9
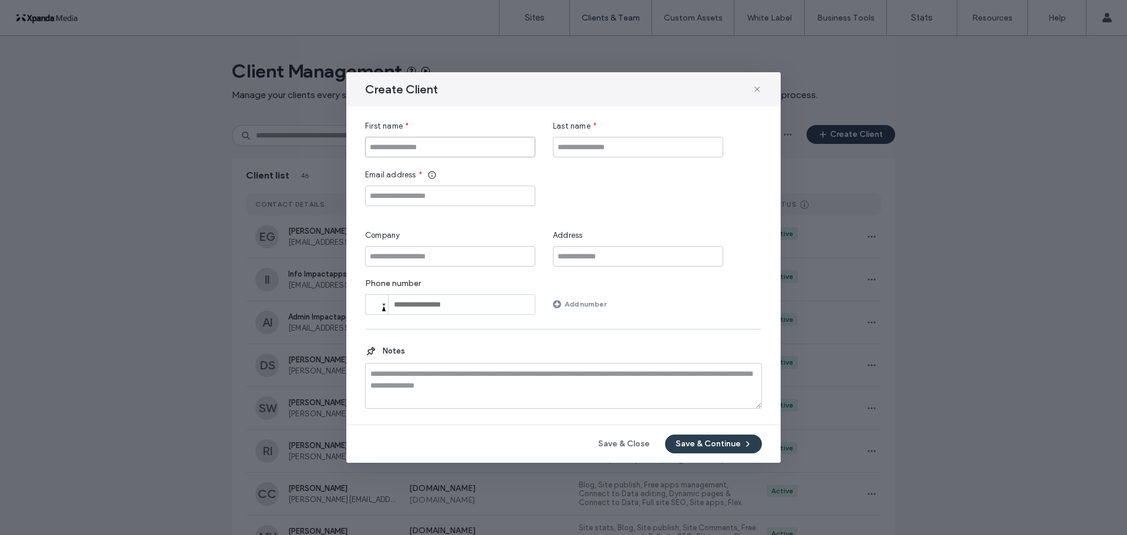
click at [417, 146] on input "First name" at bounding box center [450, 147] width 170 height 21
type input "*****"
click at [586, 150] on input "Last name" at bounding box center [638, 147] width 170 height 21
type input "*****"
click at [384, 197] on input "Email address" at bounding box center [450, 195] width 170 height 21
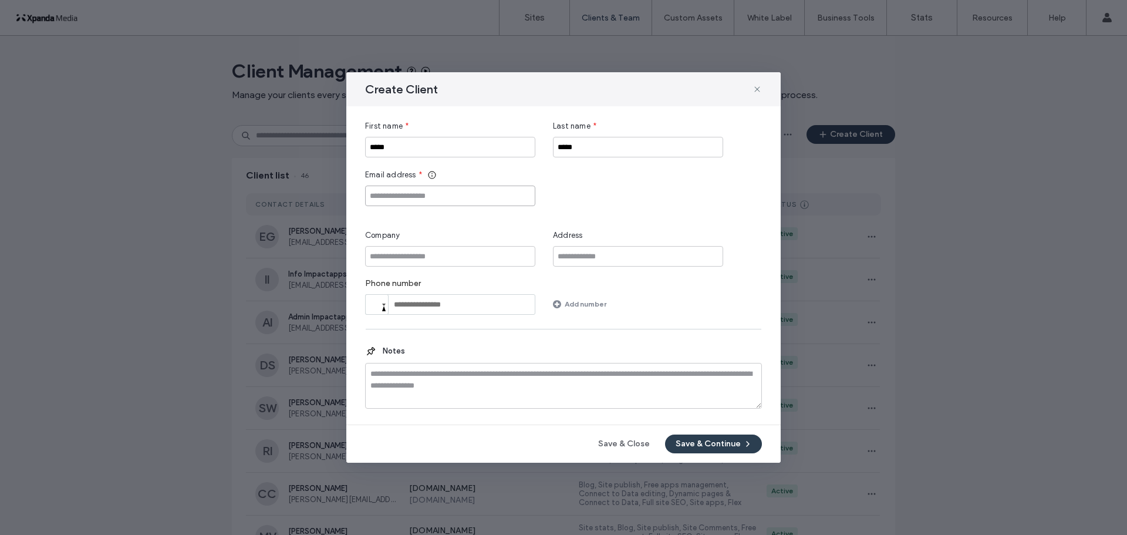
paste input "**********"
type input "**********"
drag, startPoint x: 673, startPoint y: 182, endPoint x: 658, endPoint y: 191, distance: 17.3
click at [674, 182] on div "**********" at bounding box center [563, 187] width 397 height 37
click at [714, 446] on button "Save & Continue" at bounding box center [713, 443] width 97 height 19
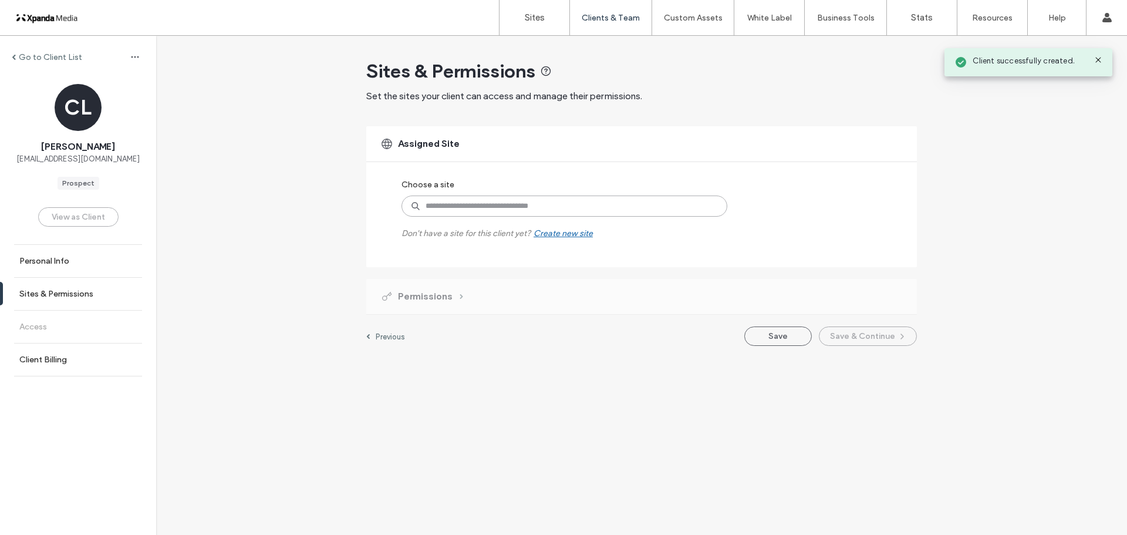
click at [465, 203] on input at bounding box center [564, 205] width 326 height 21
type input "*******"
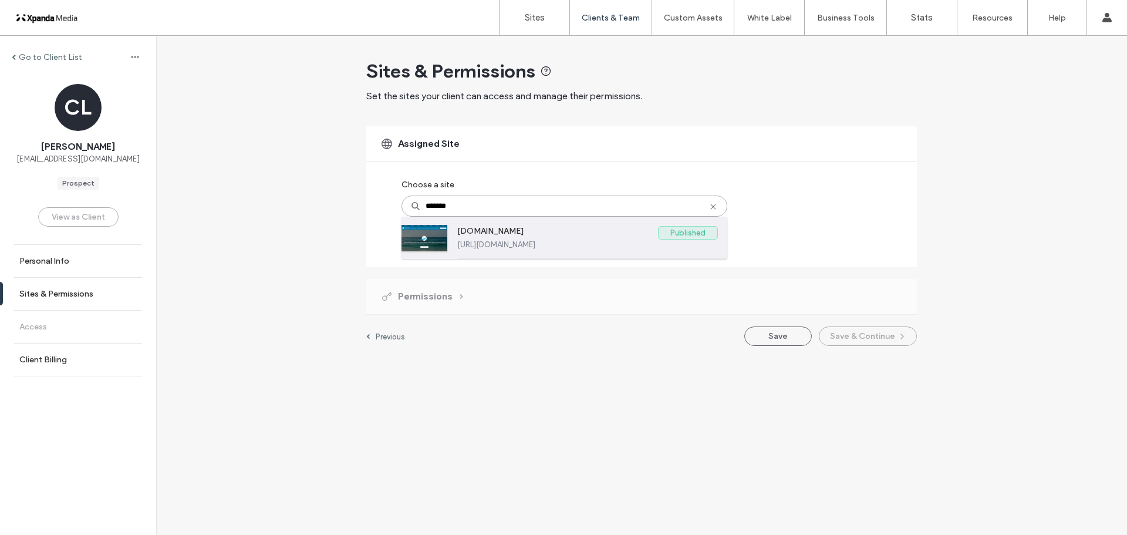
click at [631, 239] on label "[DOMAIN_NAME]" at bounding box center [557, 233] width 201 height 14
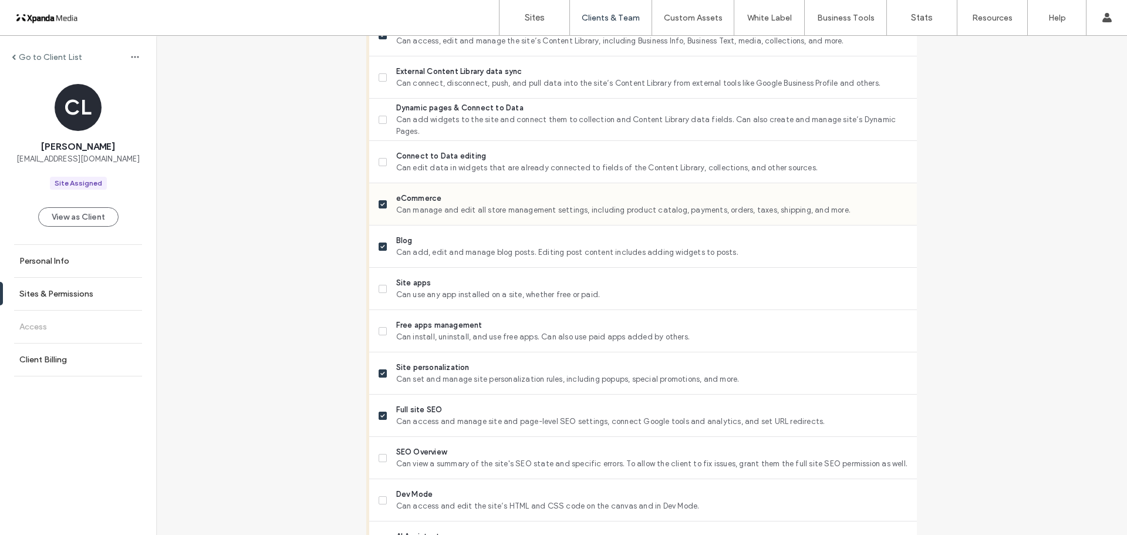
scroll to position [645, 0]
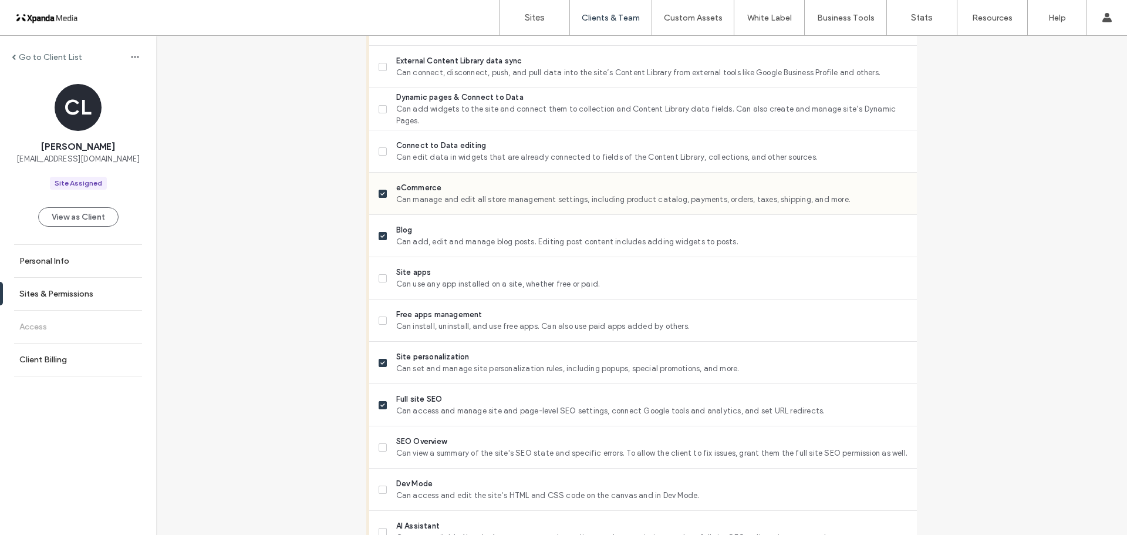
click at [378, 190] on span at bounding box center [382, 194] width 8 height 8
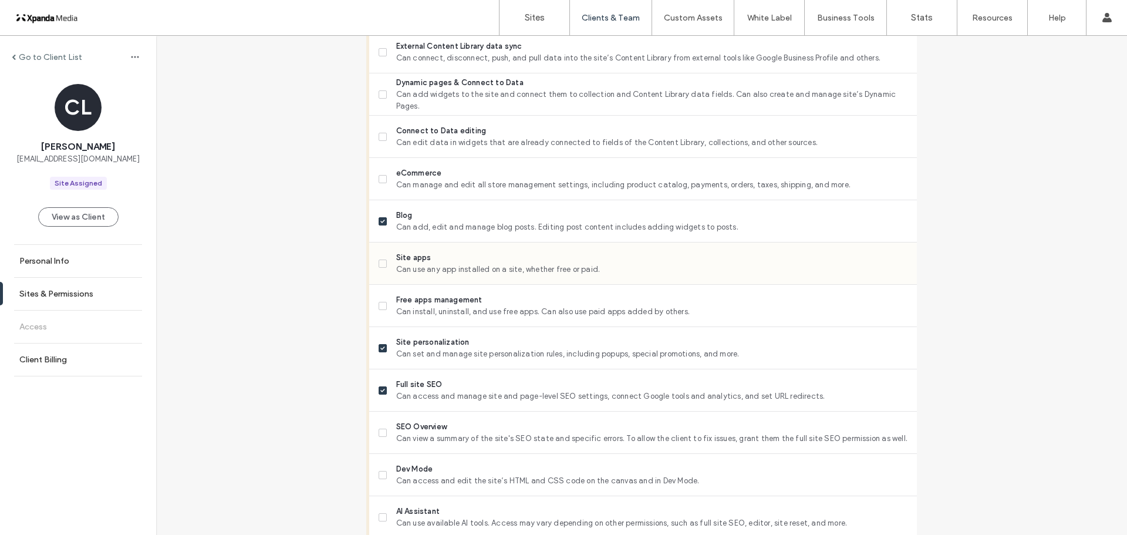
scroll to position [704, 0]
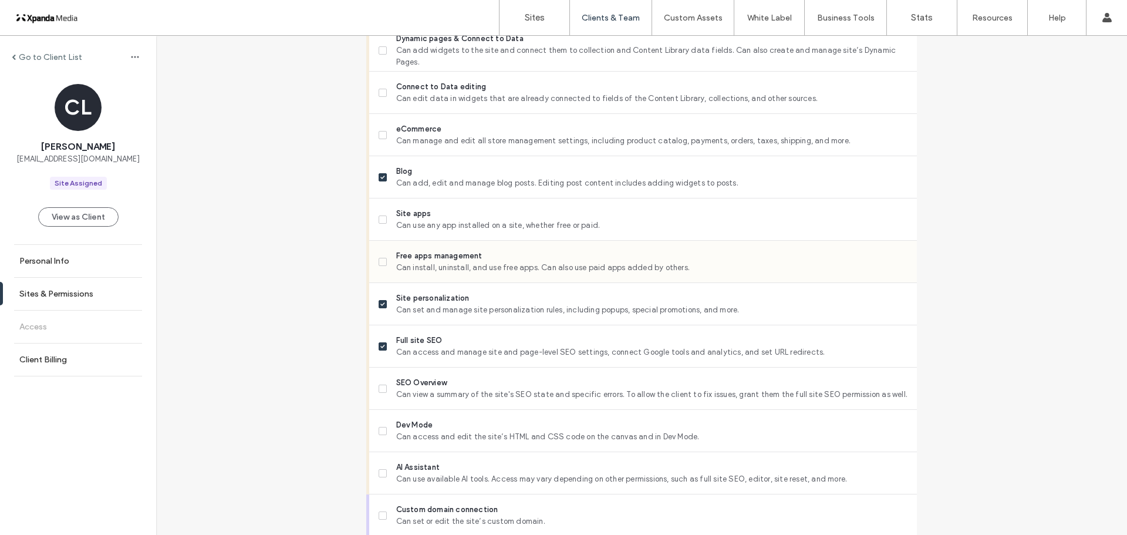
click at [380, 262] on icon at bounding box center [382, 262] width 5 height 4
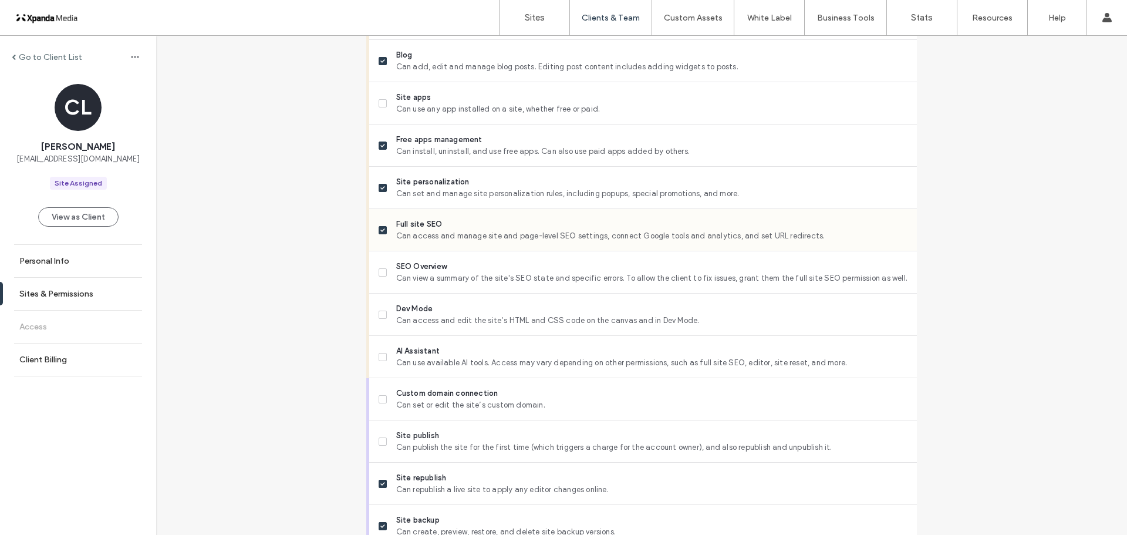
scroll to position [821, 0]
click at [378, 273] on span at bounding box center [382, 271] width 8 height 8
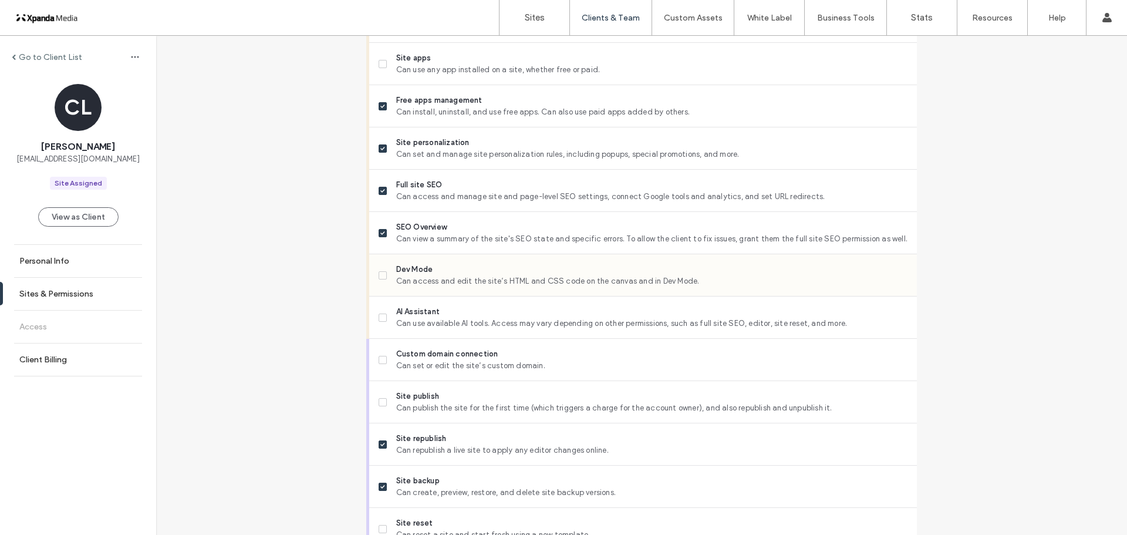
scroll to position [880, 0]
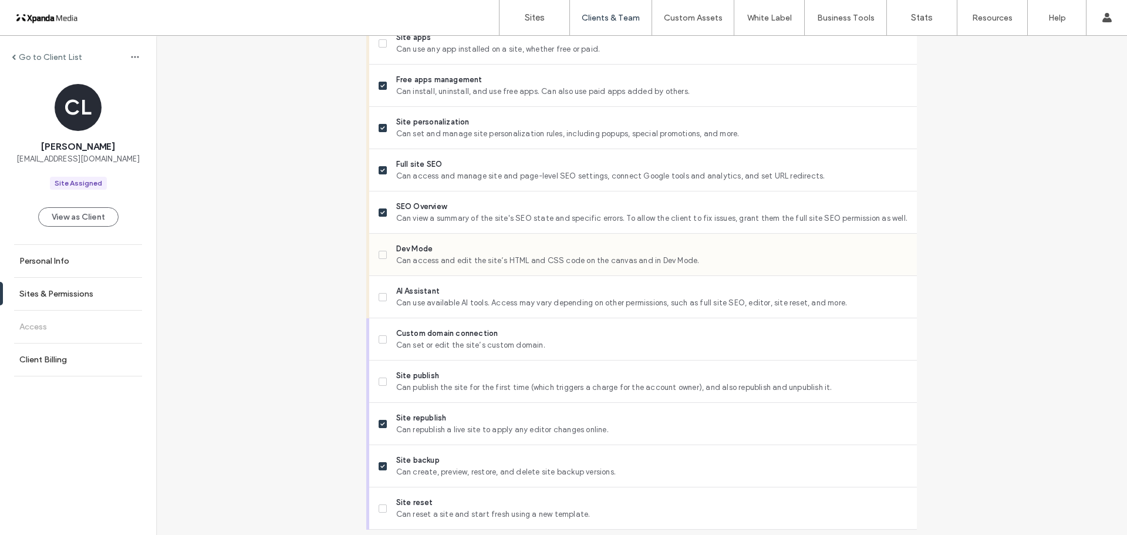
click at [381, 256] on span at bounding box center [382, 255] width 8 height 8
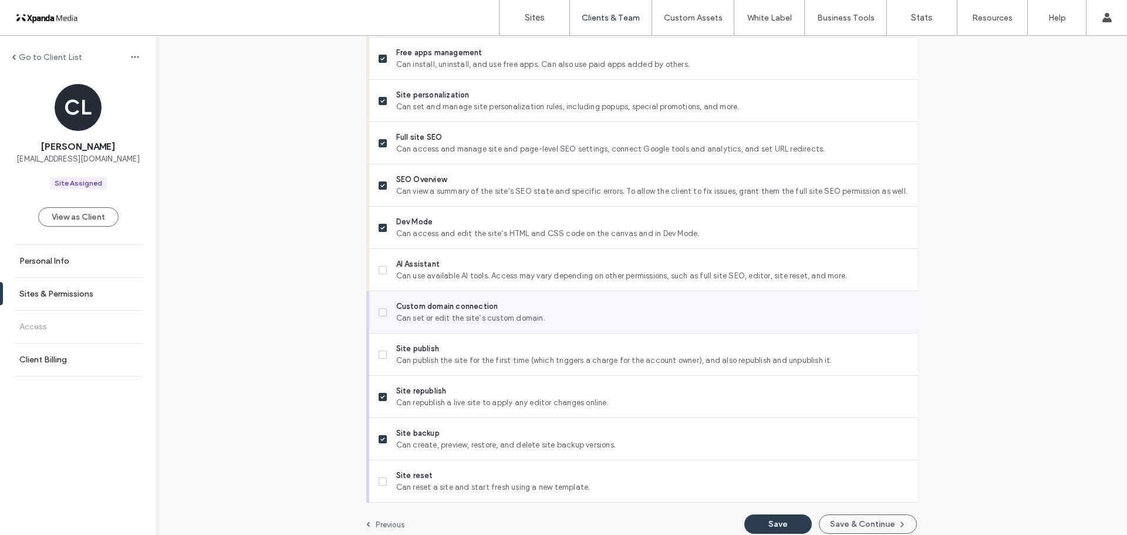
scroll to position [918, 0]
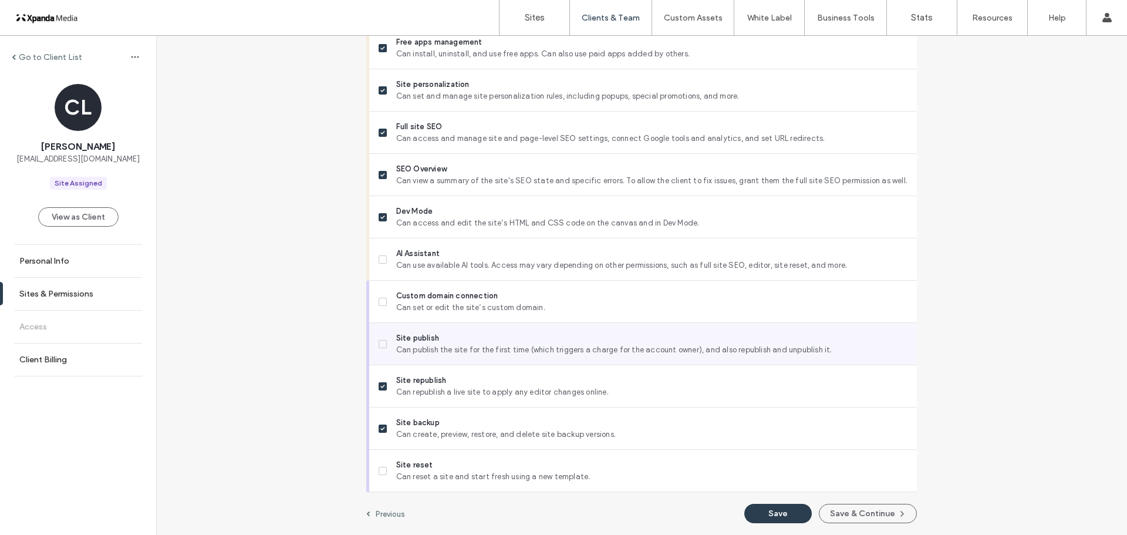
click at [380, 345] on icon at bounding box center [382, 344] width 5 height 4
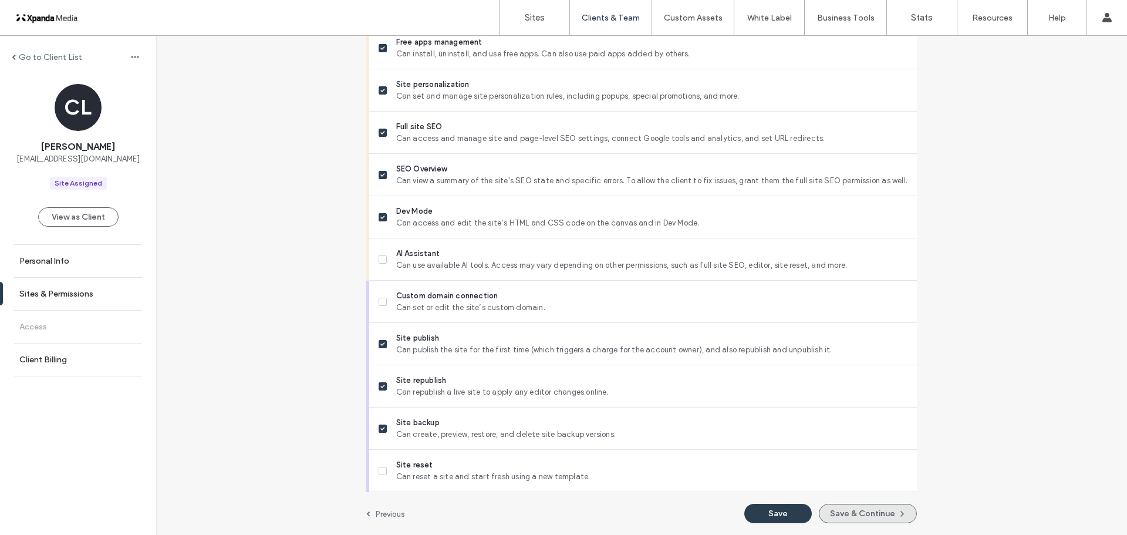
click at [845, 513] on button "Save & Continue" at bounding box center [868, 512] width 98 height 19
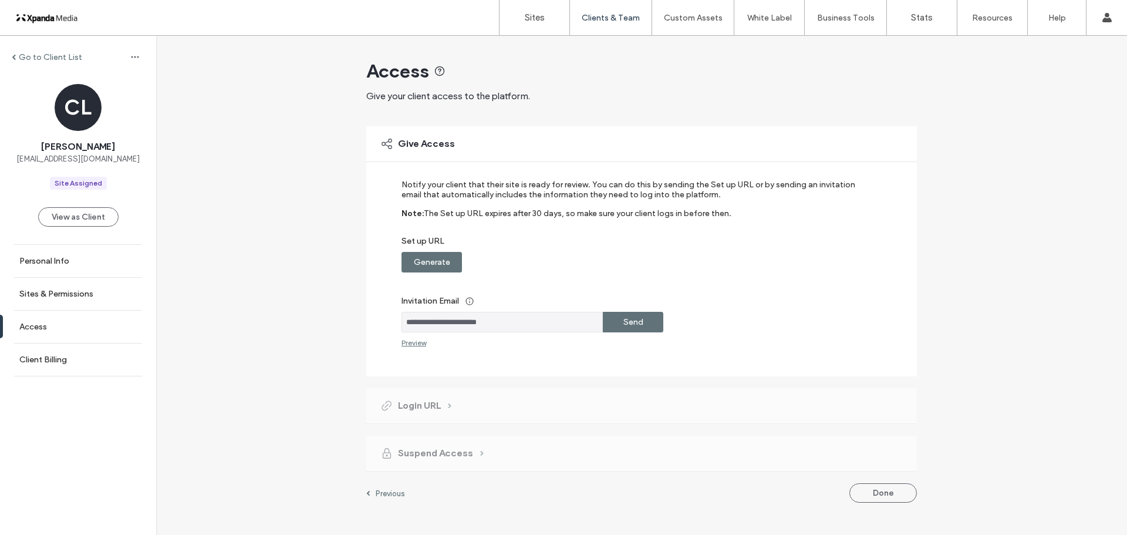
click at [637, 322] on label "Send" at bounding box center [633, 322] width 20 height 22
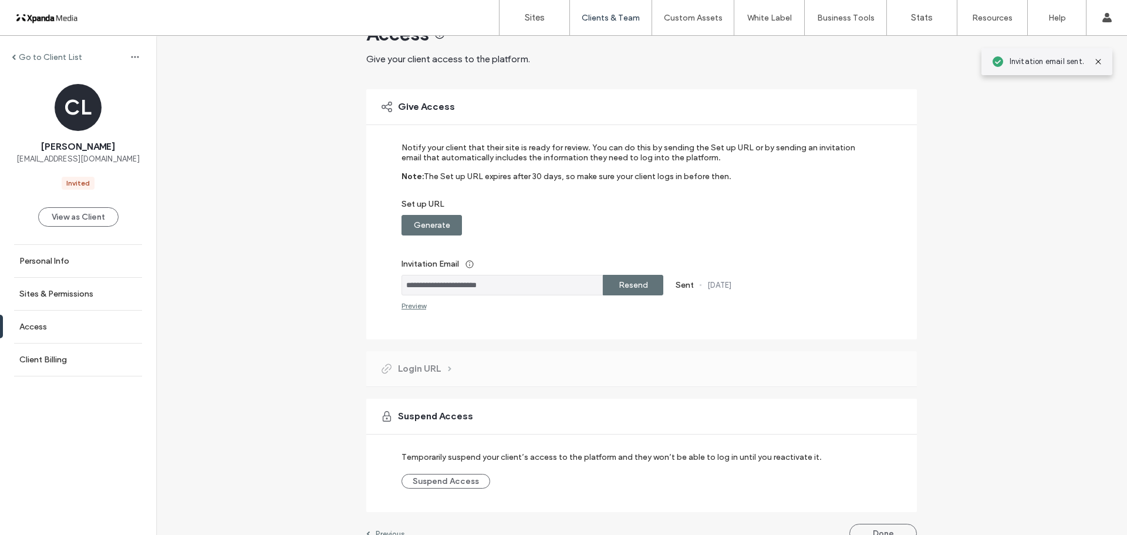
scroll to position [57, 0]
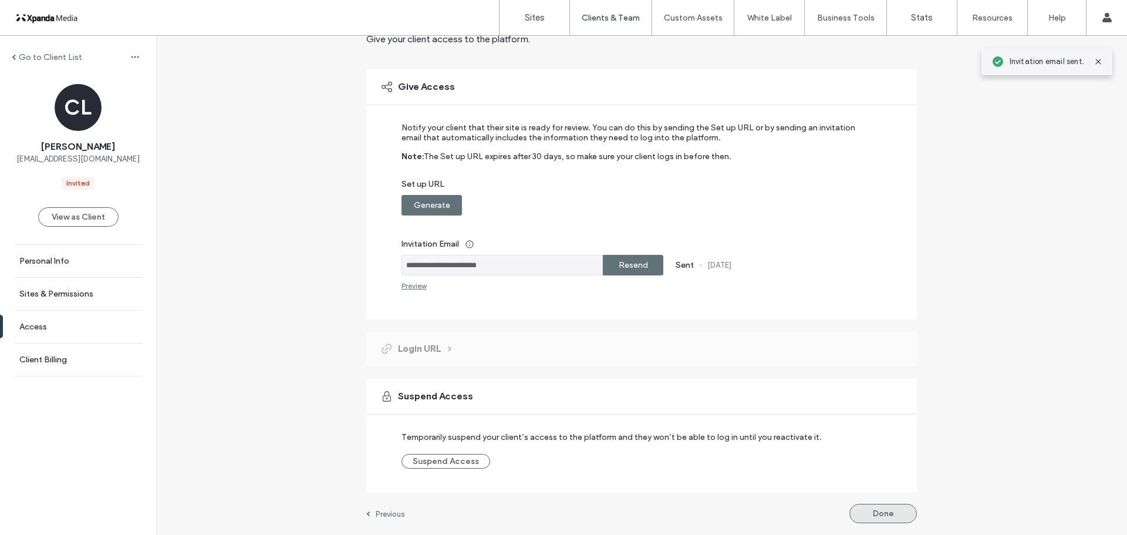
click at [887, 512] on button "Done" at bounding box center [882, 512] width 67 height 19
